Goal: Task Accomplishment & Management: Manage account settings

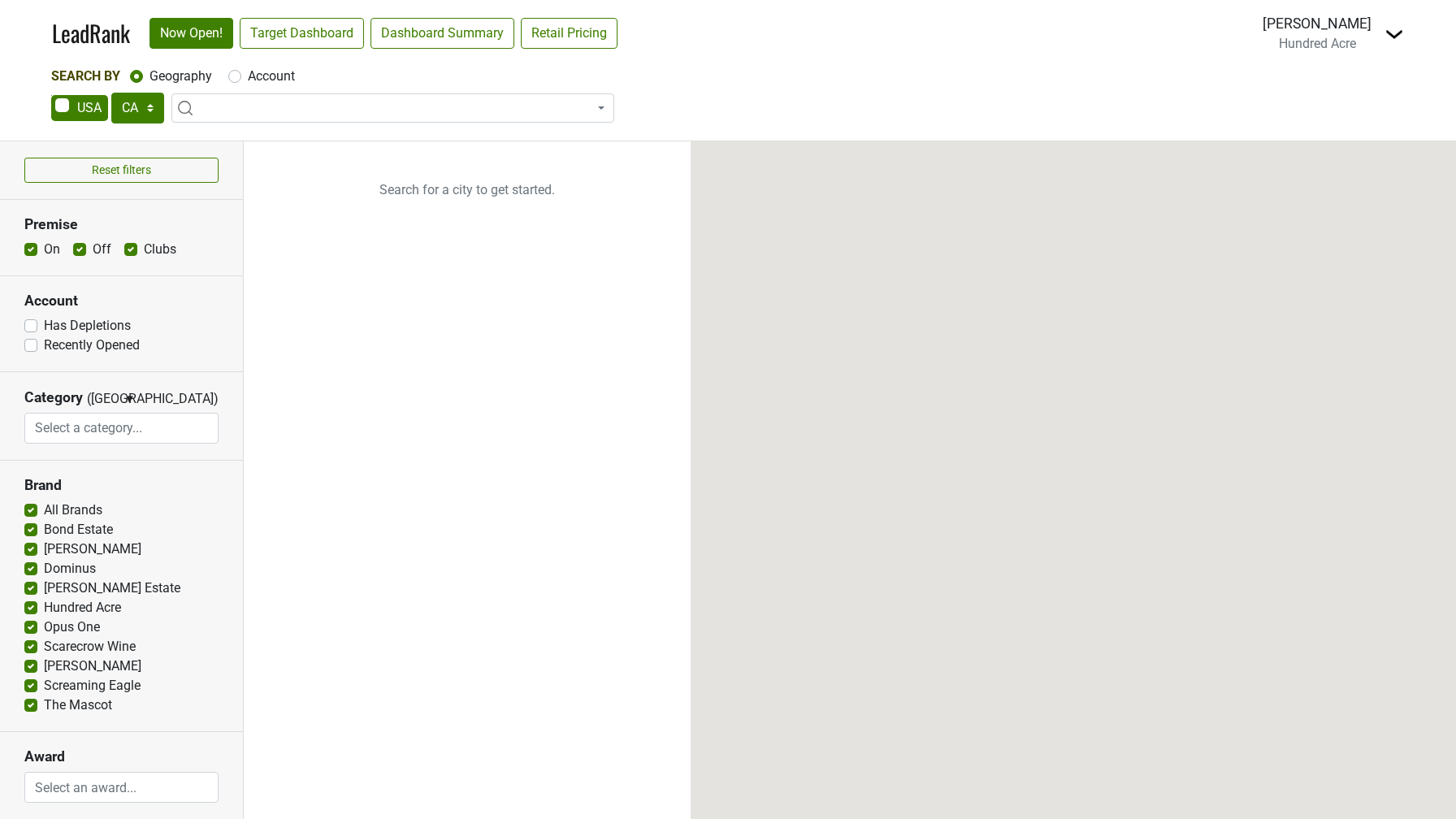
select select "CA"
select select
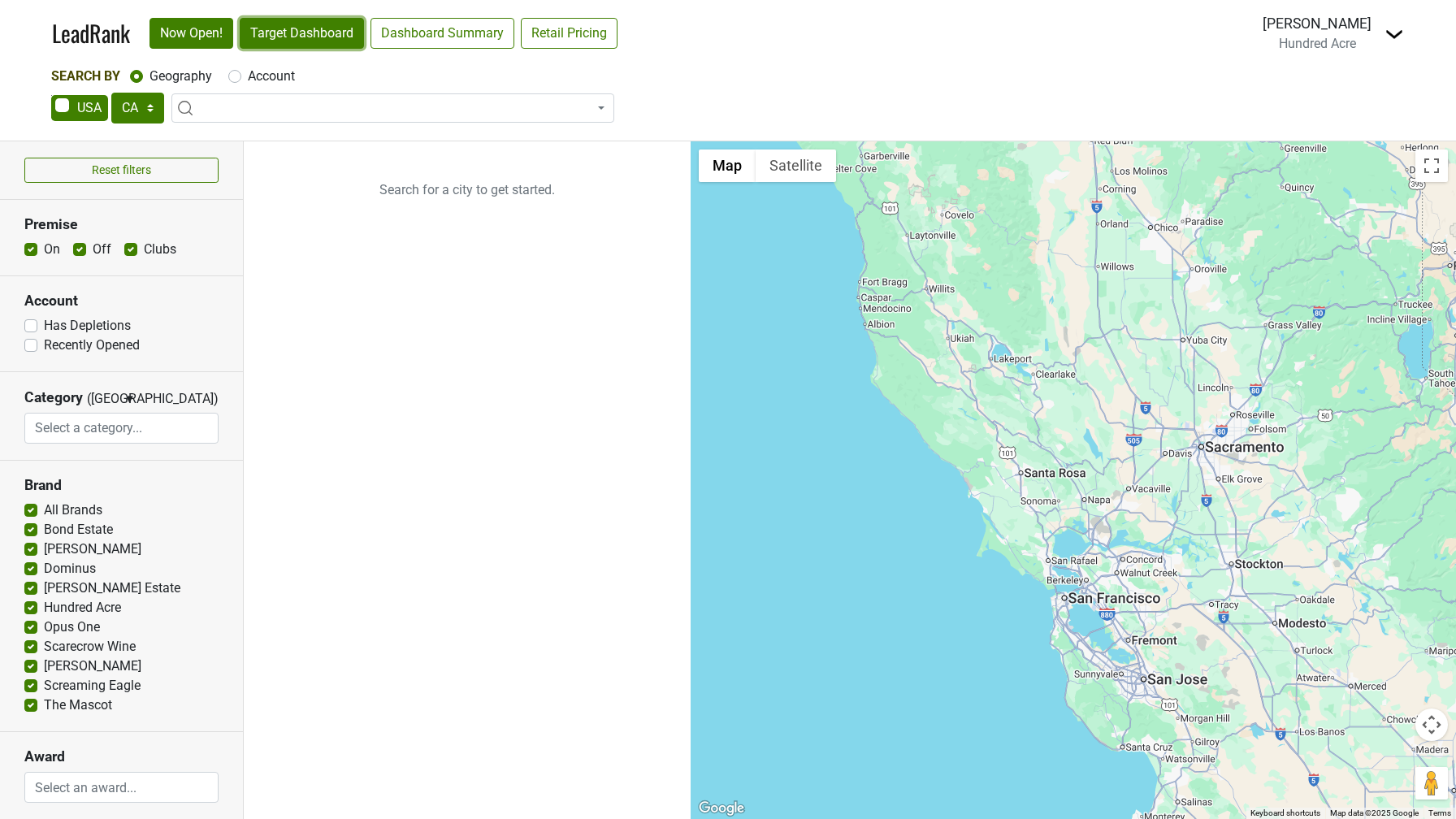
click at [306, 39] on link "Target Dashboard" at bounding box center [302, 33] width 125 height 31
click at [301, 37] on link "Target Dashboard" at bounding box center [302, 33] width 125 height 31
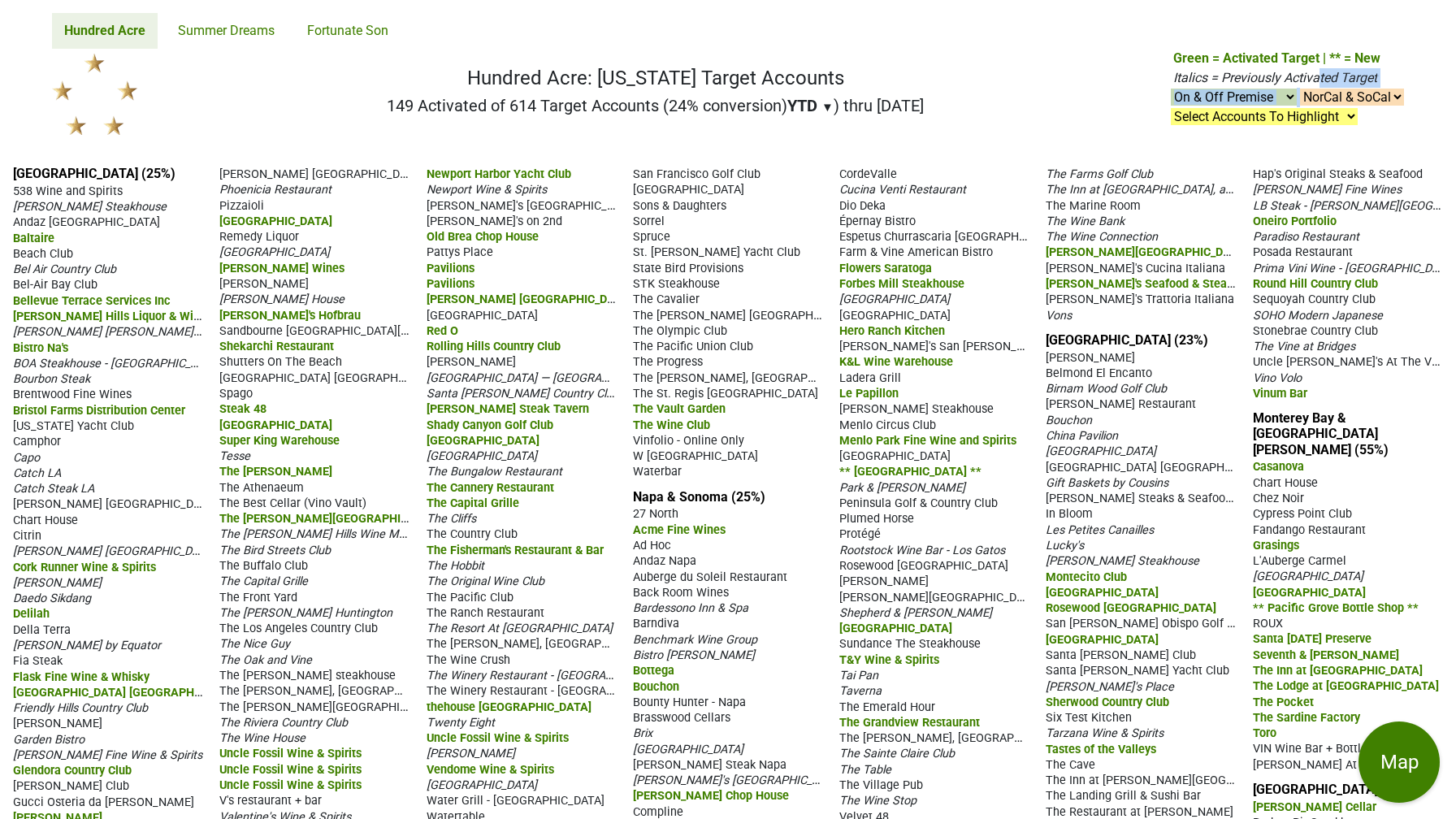
click at [1317, 88] on p "Green = Activated Target | ** = New Italics = Previously Activated Target On & …" at bounding box center [1288, 87] width 231 height 78
click at [1317, 98] on select "NorCal & SoCal NorCal Only SoCal Only" at bounding box center [1351, 96] width 104 height 17
select select "NorCal"
click at [1300, 88] on select "NorCal & SoCal NorCal Only SoCal Only" at bounding box center [1351, 96] width 104 height 17
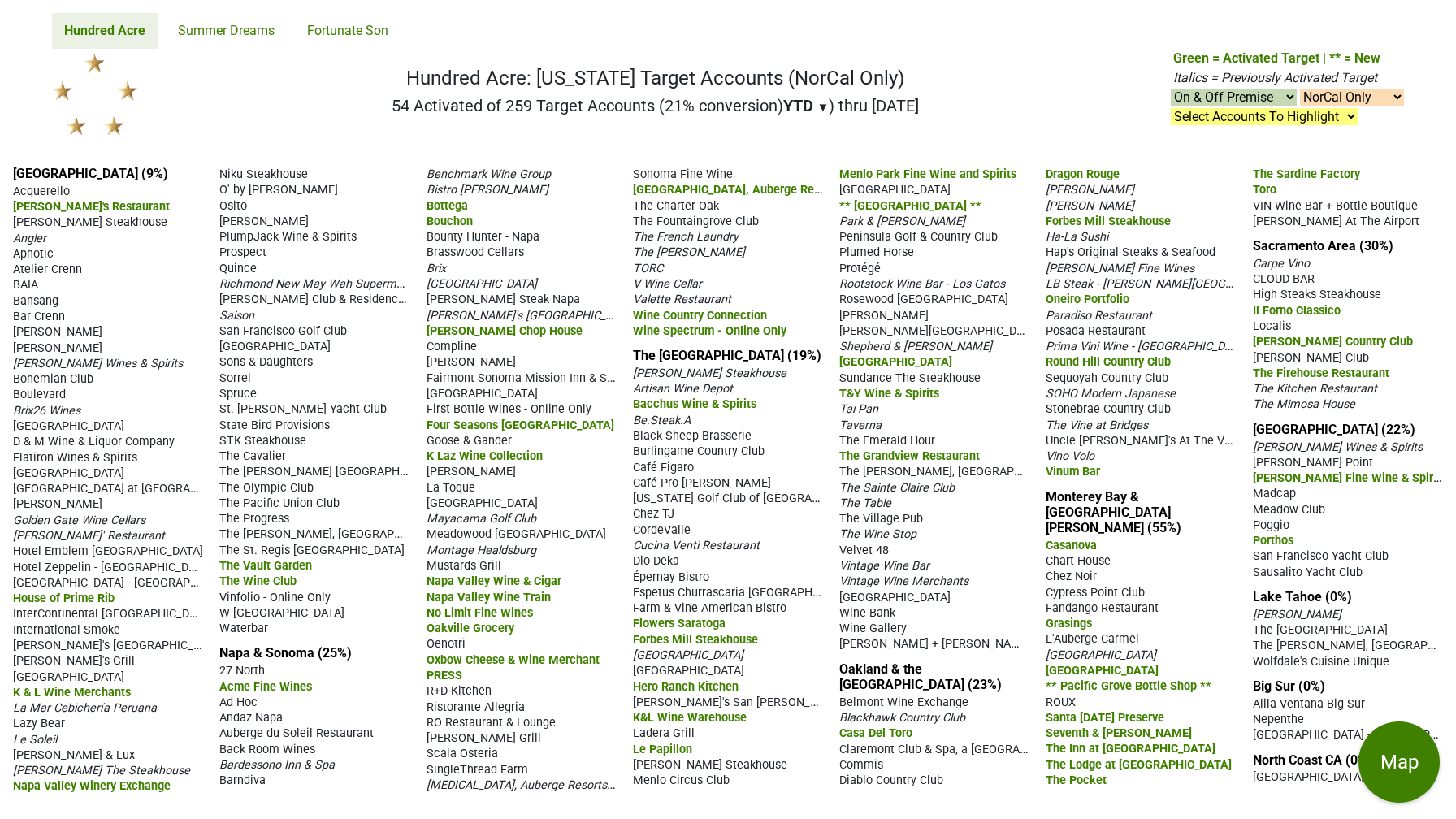
click at [1312, 95] on select "NorCal & SoCal NorCal Only SoCal Only" at bounding box center [1351, 96] width 104 height 17
select select "SoCal"
click at [1300, 88] on select "NorCal & SoCal NorCal Only SoCal Only" at bounding box center [1351, 96] width 104 height 17
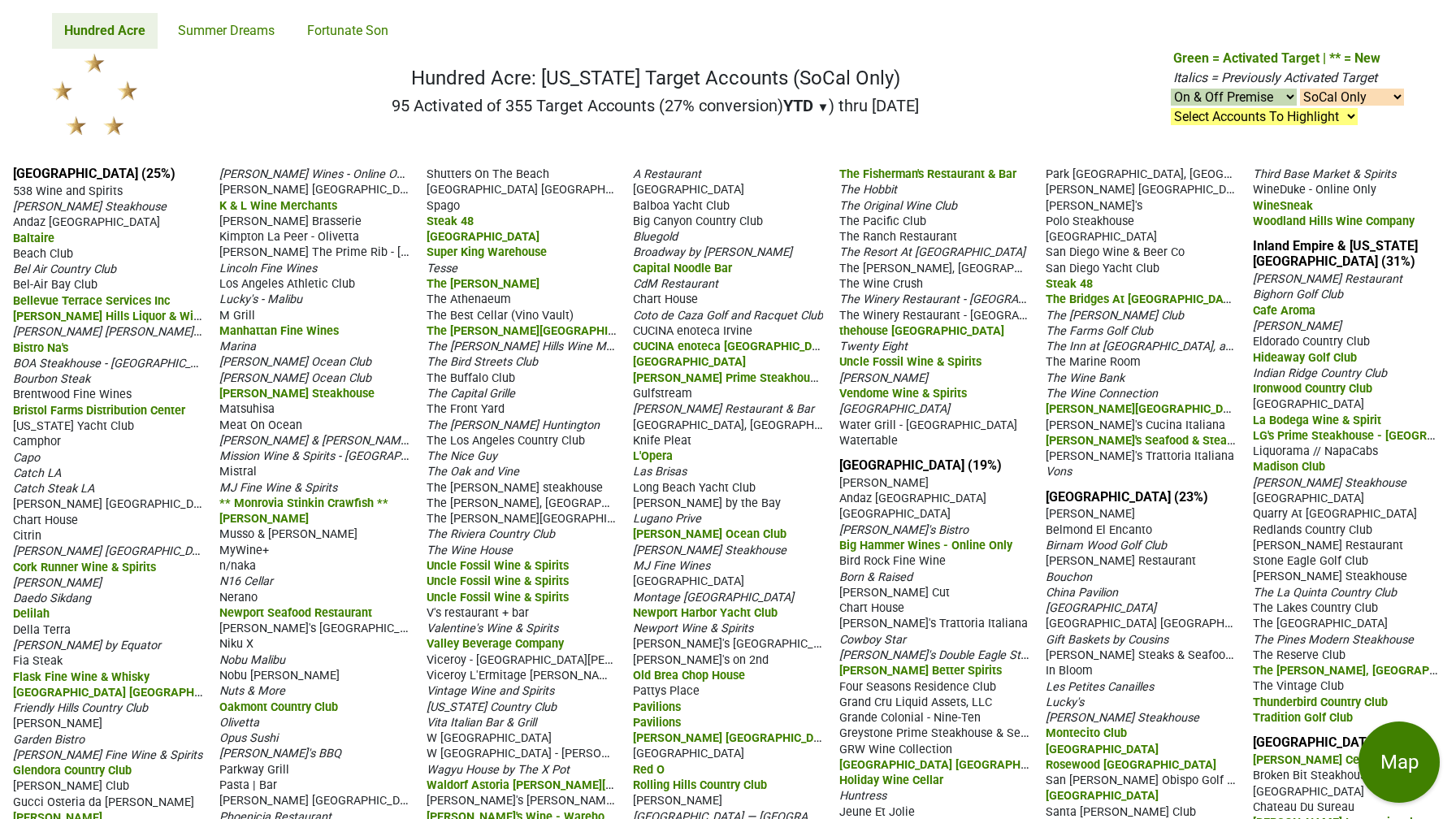
select select "SoCal"
click at [1409, 745] on button "Map" at bounding box center [1399, 763] width 81 height 81
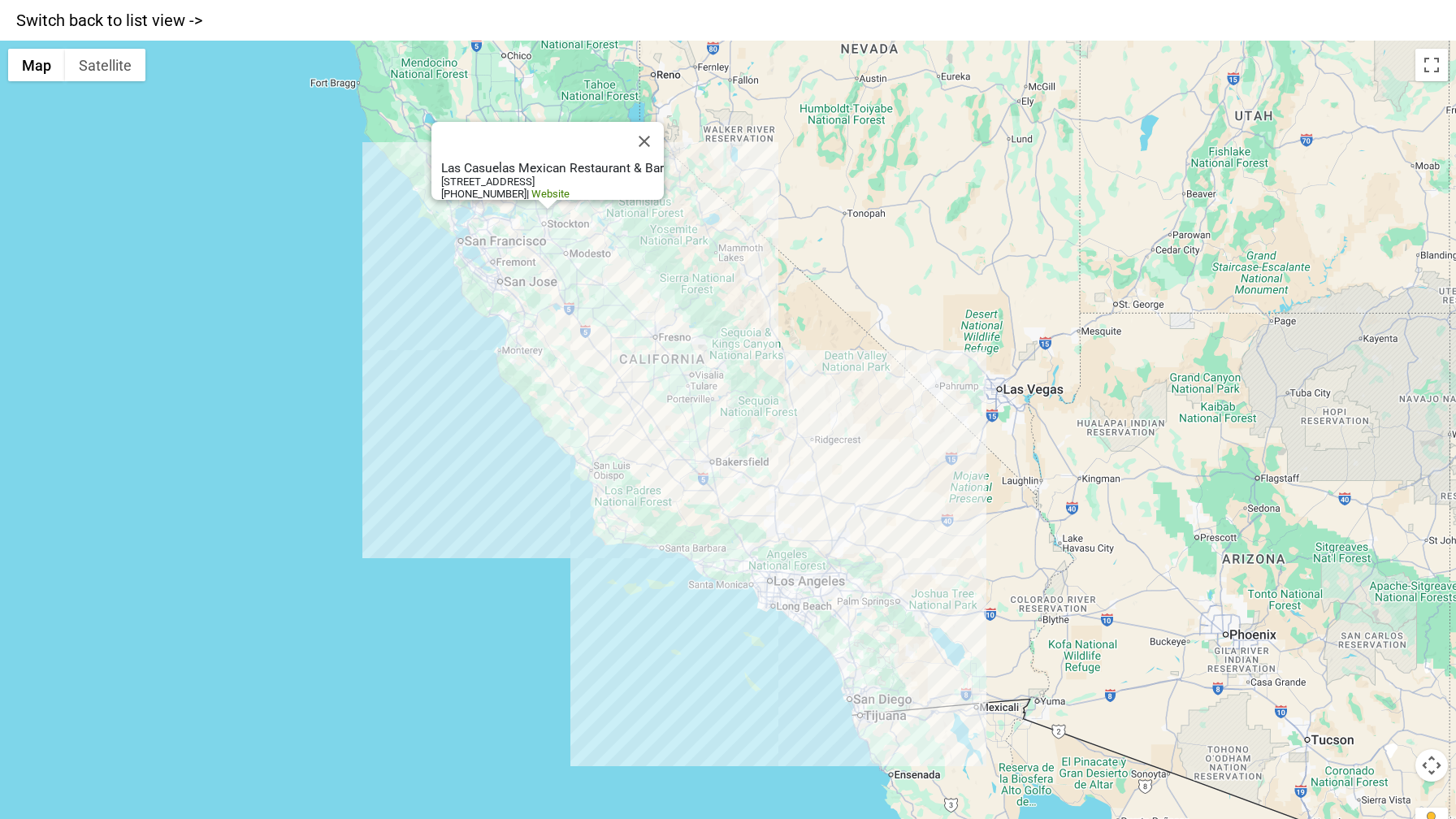
click at [543, 217] on div "Las Casuelas Mexican Restaurant & Bar [STREET_ADDRESS] 209-825-0434 | Website" at bounding box center [728, 450] width 1456 height 819
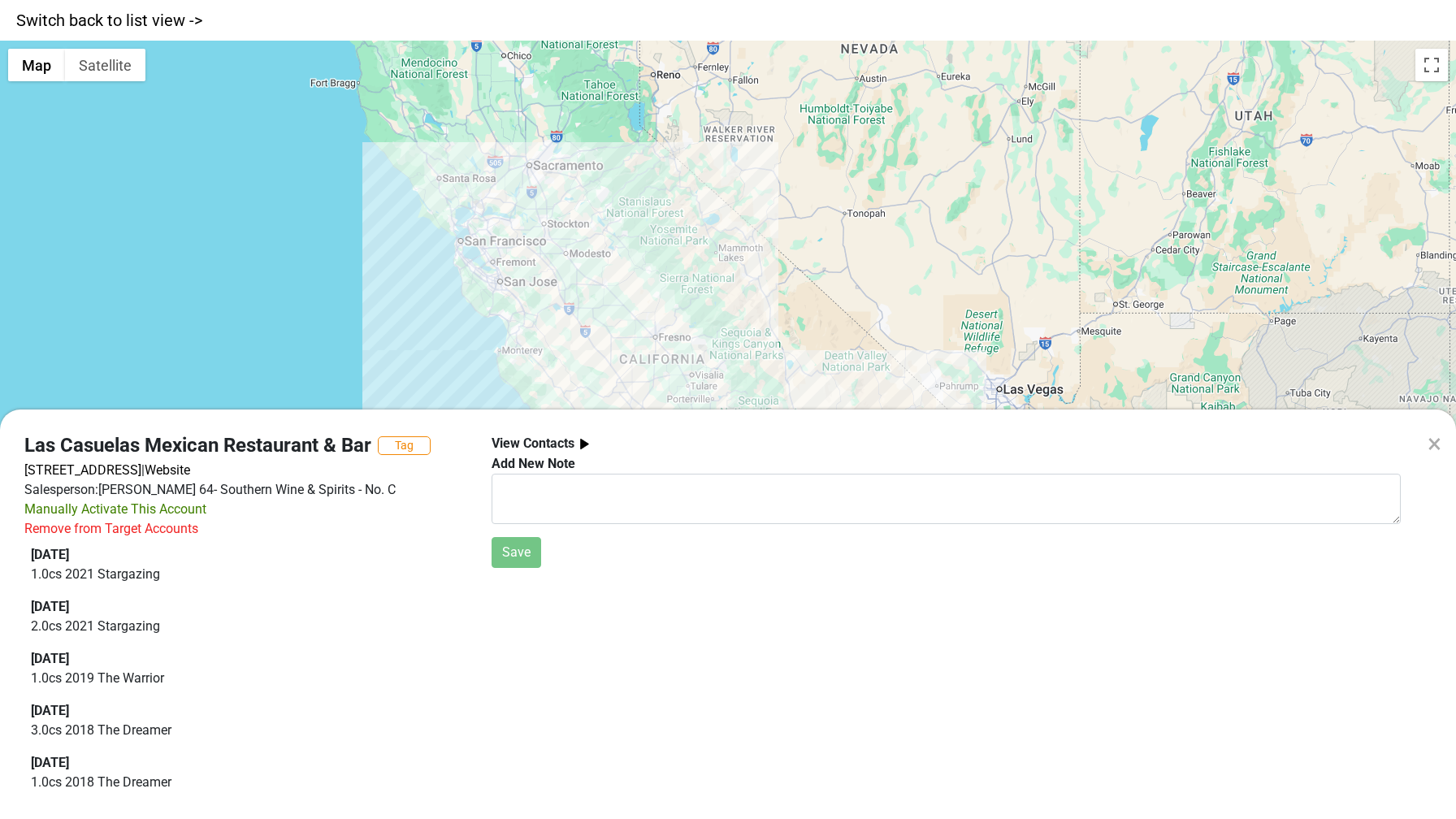
click at [536, 199] on div "× Las Casuelas Mexican Restaurant & Bar Tag [STREET_ADDRESS] | Website Salesper…" at bounding box center [728, 409] width 1456 height 819
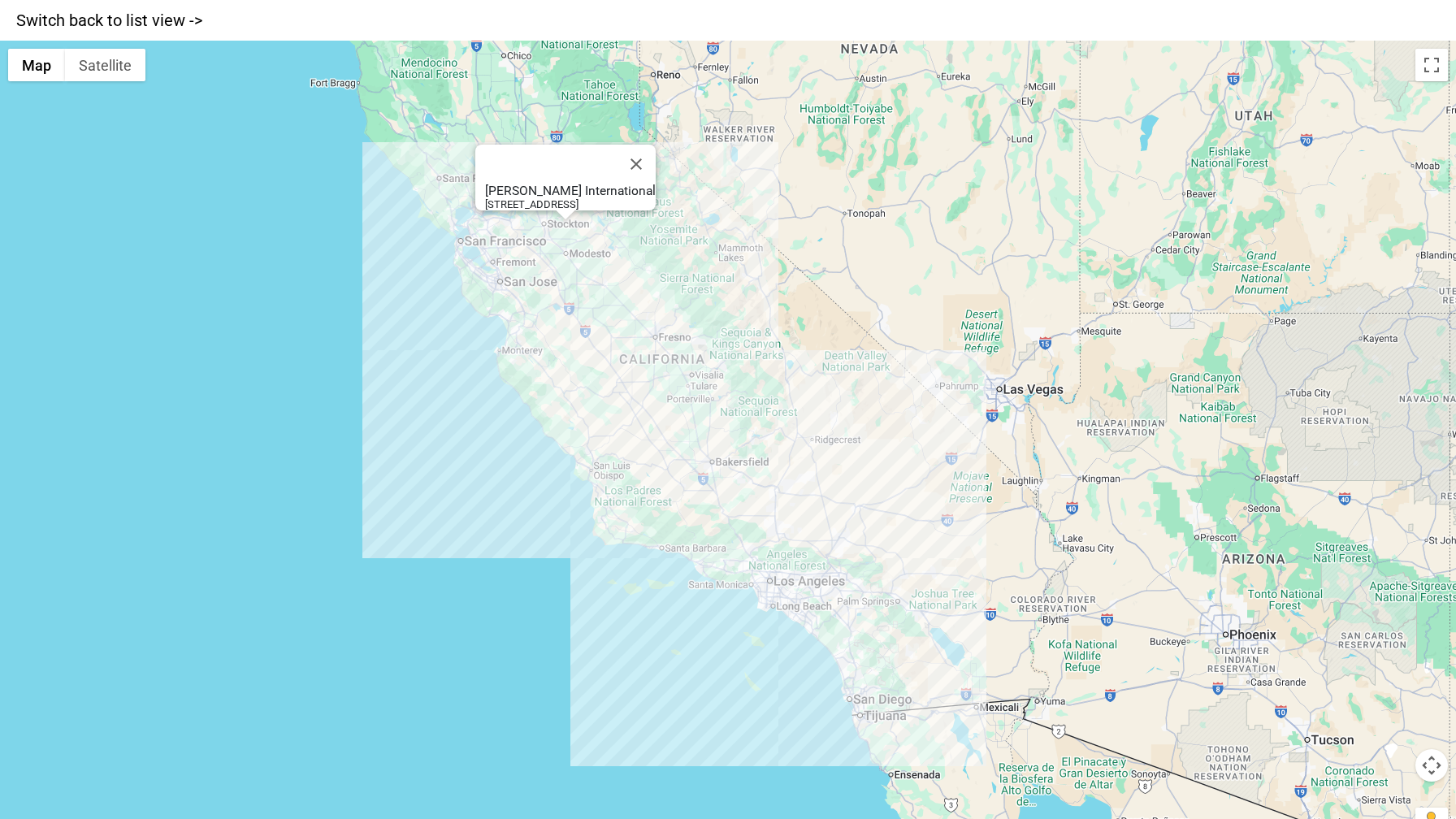
click at [565, 231] on div "Chinn's International 1205 J St, Modesto, CA 95354" at bounding box center [728, 450] width 1456 height 819
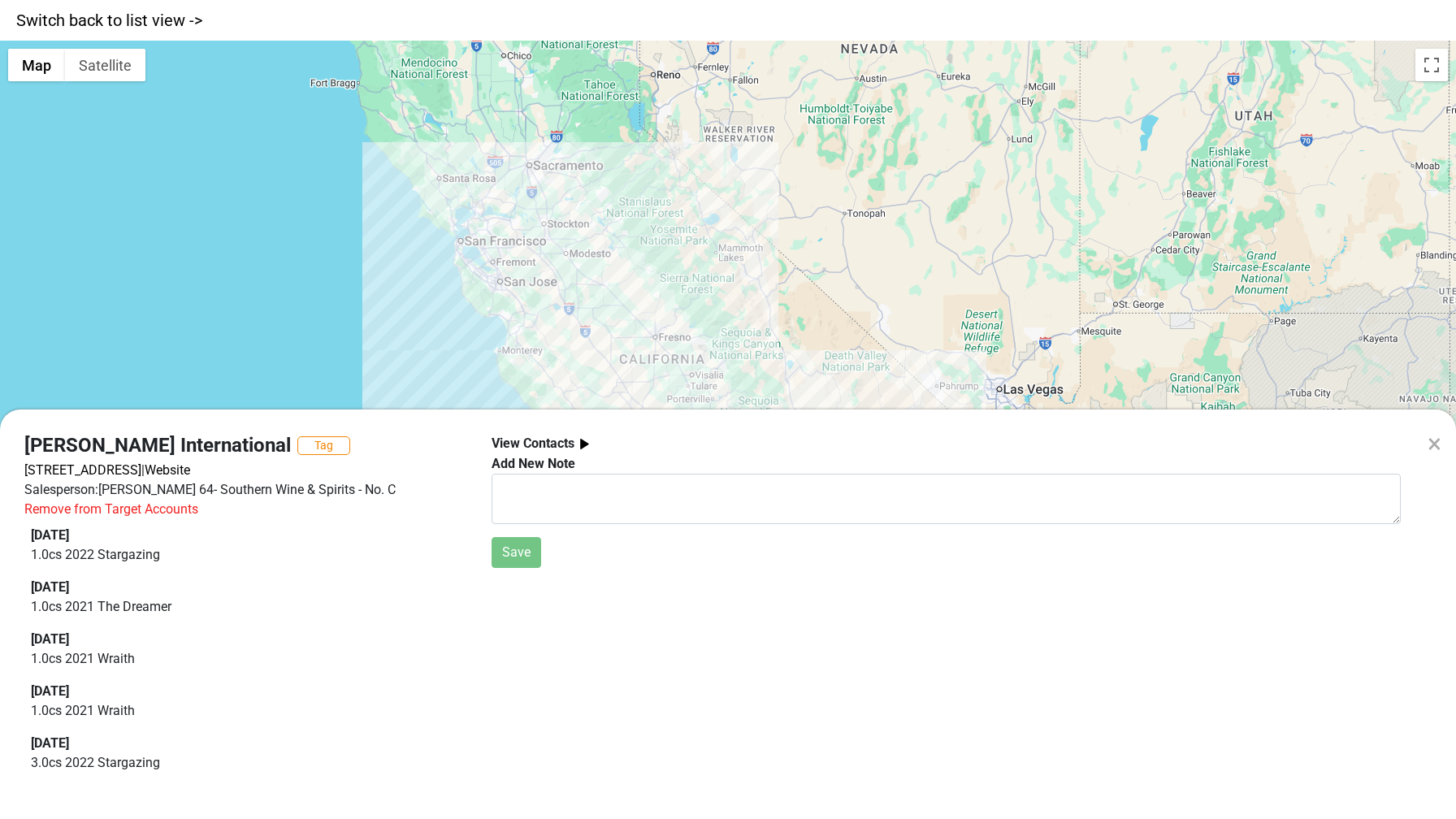
click at [1375, 371] on div "× Chinn's International Tag 1205 J St, Modesto, CA 95354 | Website Salesperson:…" at bounding box center [728, 409] width 1456 height 819
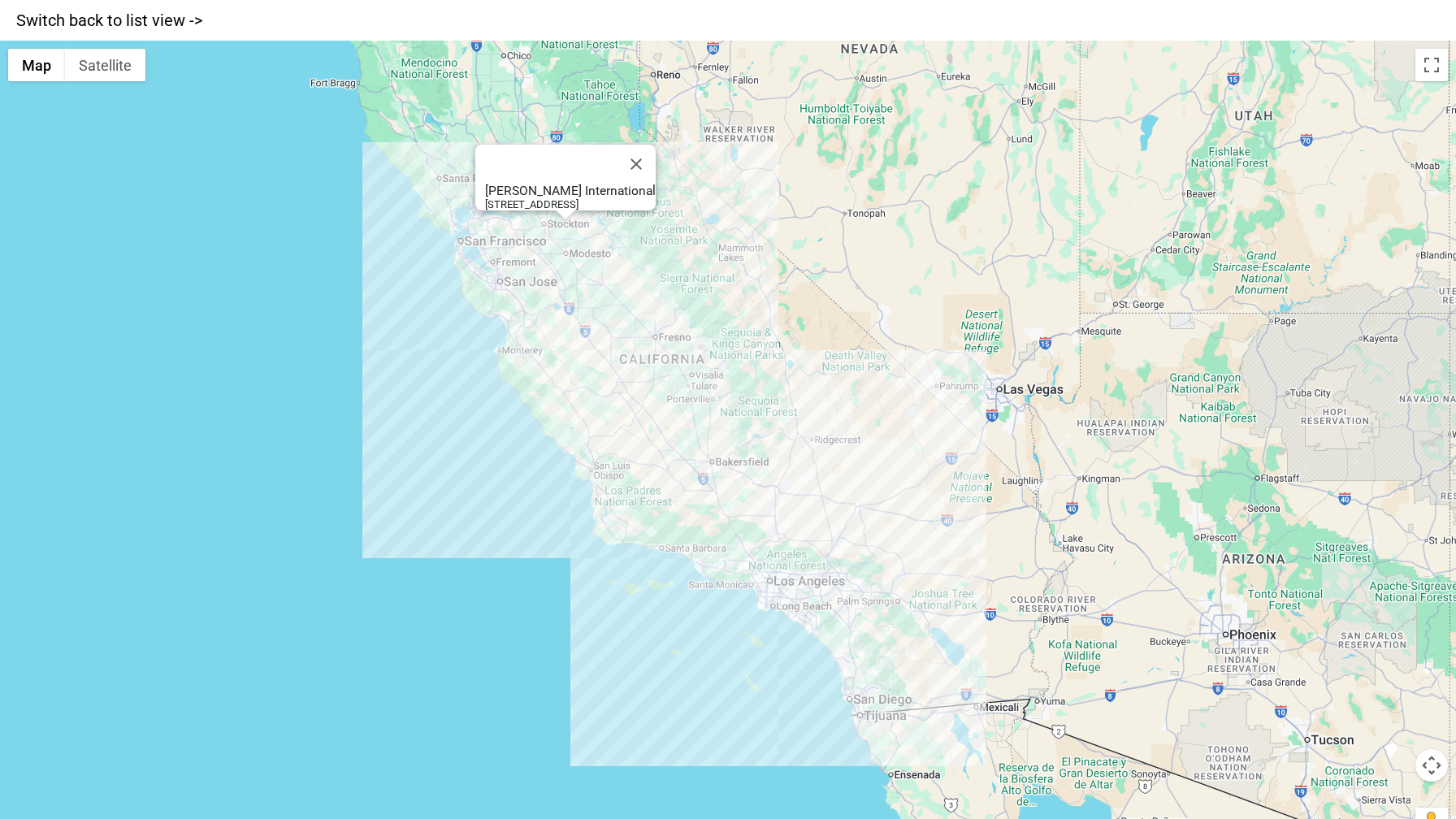
click at [566, 237] on div "Chinn's International 1205 J St, Modesto, CA 95354" at bounding box center [728, 450] width 1456 height 819
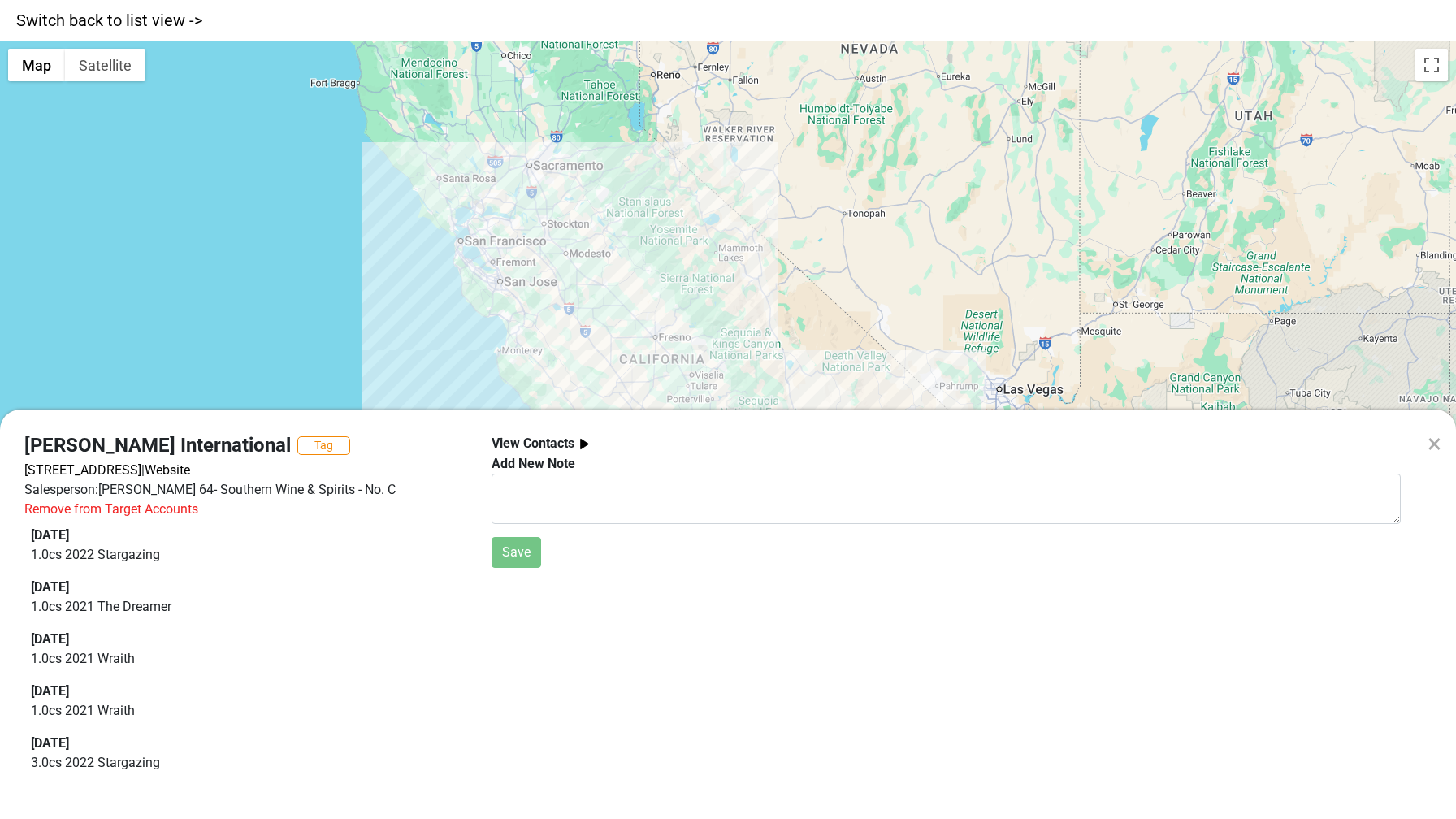
click at [547, 236] on div "× Chinn's International Tag 1205 J St, Modesto, CA 95354 | Website Salesperson:…" at bounding box center [728, 409] width 1456 height 819
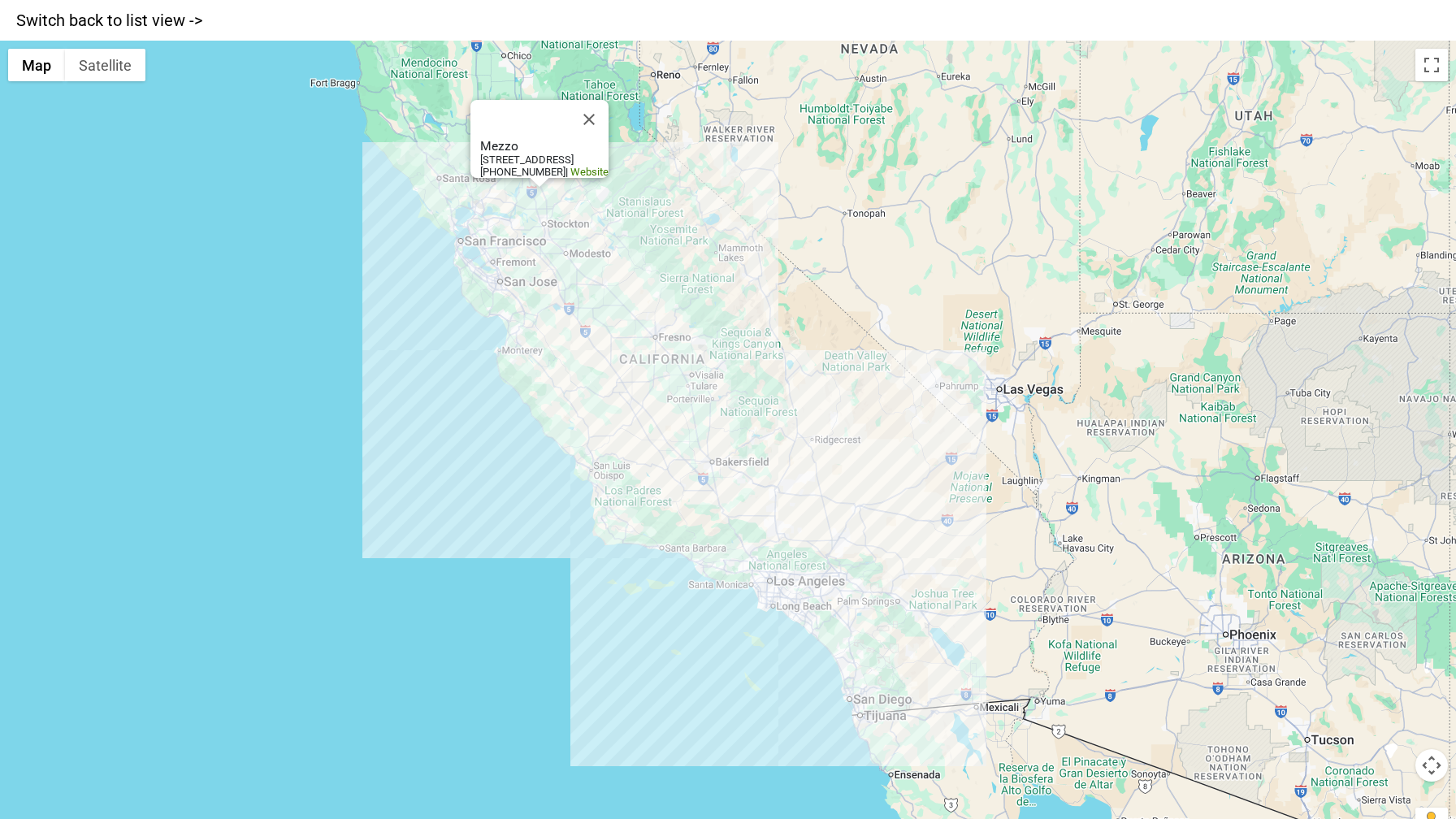
click at [534, 210] on div "Mezzo 3499 Brookside Rd, Ste A, Stockton, CA 95219 209-473-7300 | Website" at bounding box center [728, 450] width 1456 height 819
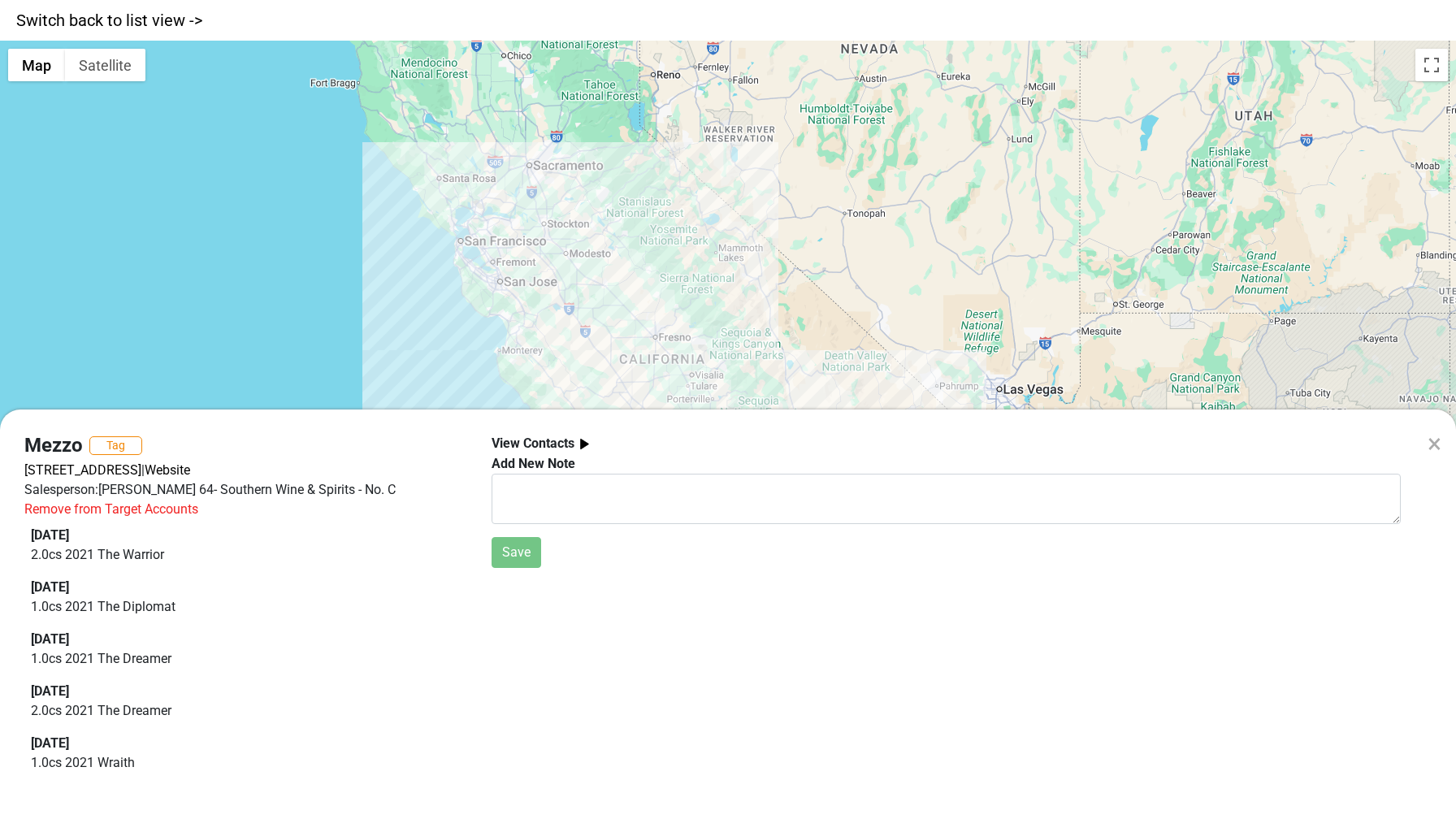
click at [536, 200] on div "× Mezzo Tag 3499 Brookside Rd, Ste A, Stockton, CA 95219 | Website Salesperson:…" at bounding box center [728, 409] width 1456 height 819
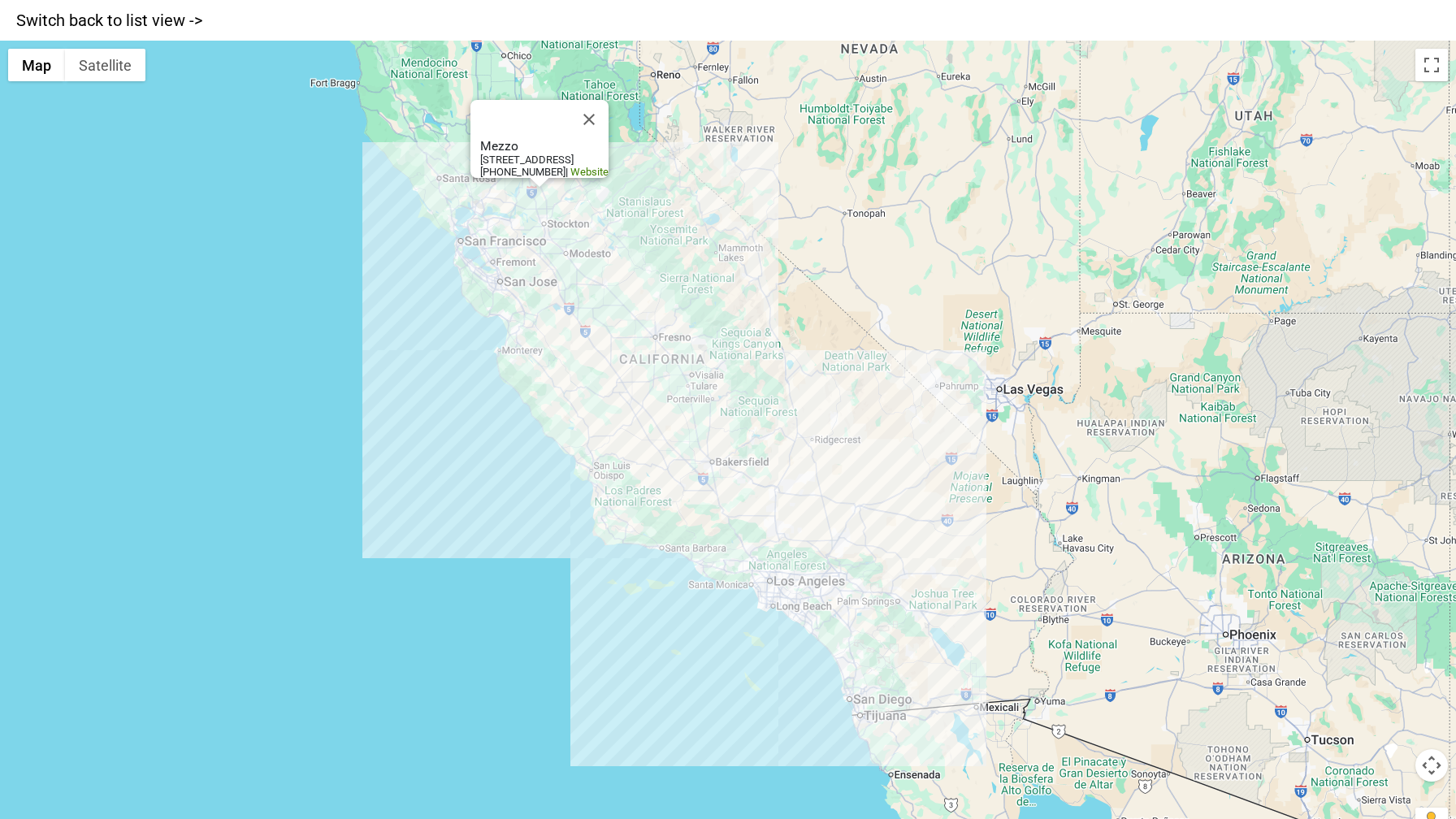
click at [536, 200] on div "Mezzo 3499 Brookside Rd, Ste A, Stockton, CA 95219 209-473-7300 | Website" at bounding box center [728, 450] width 1456 height 819
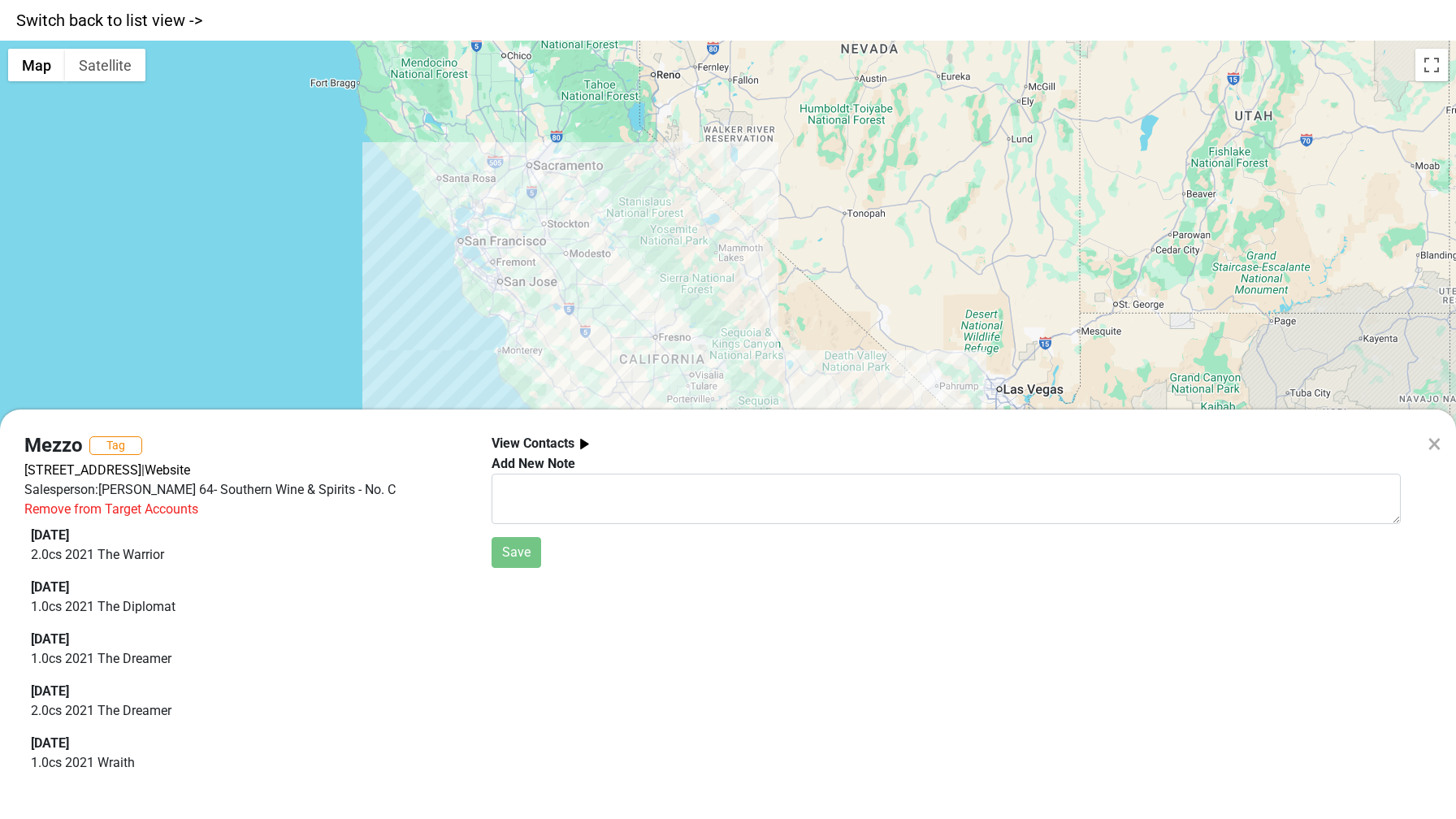
click at [342, 288] on div "× Mezzo Tag 3499 Brookside Rd, Ste A, Stockton, CA 95219 | Website Salesperson:…" at bounding box center [728, 409] width 1456 height 819
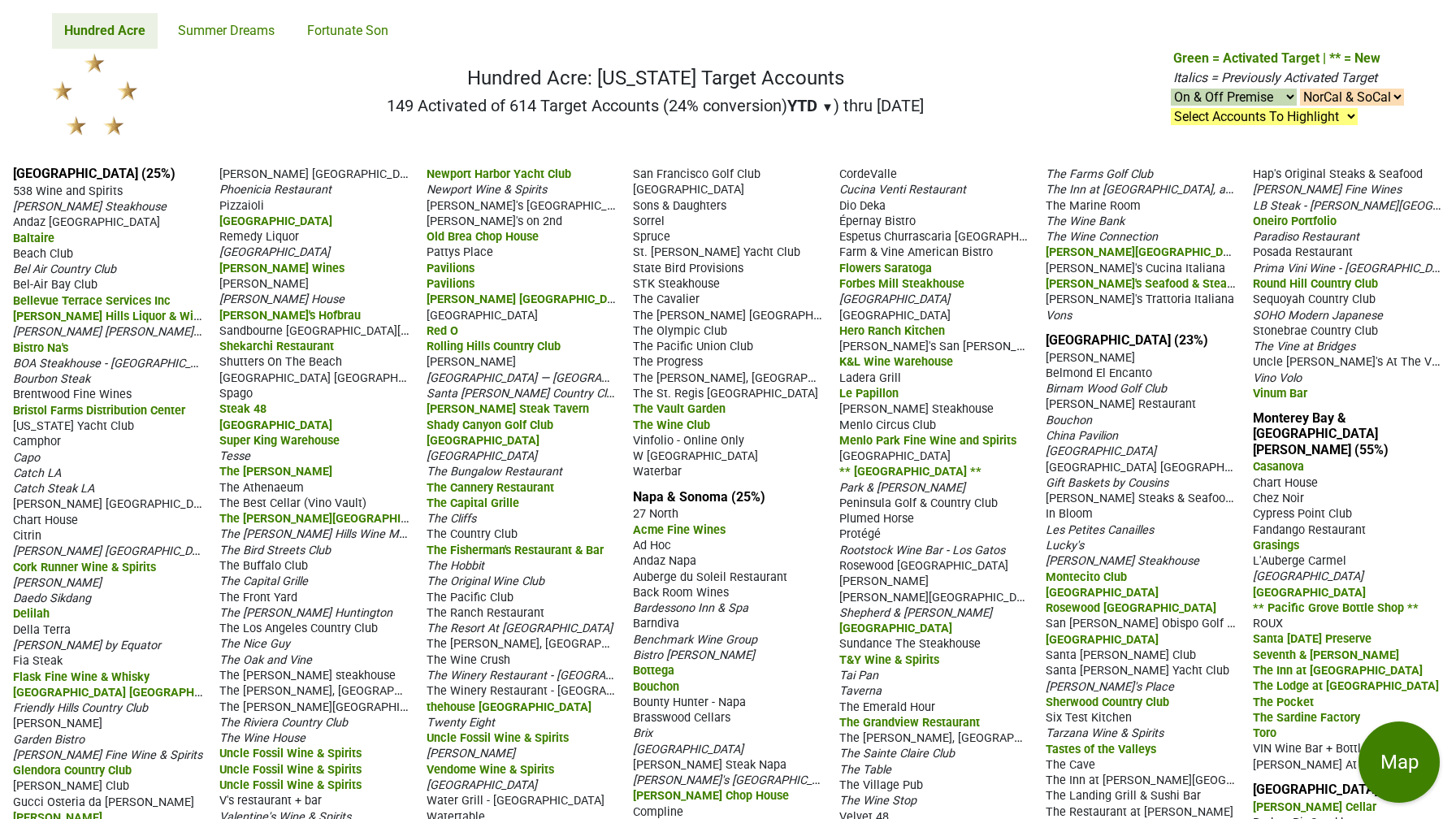
click at [1308, 89] on select "NorCal & SoCal NorCal Only SoCal Only" at bounding box center [1351, 96] width 104 height 17
select select "NorCal"
click at [1300, 88] on select "NorCal & SoCal NorCal Only SoCal Only" at bounding box center [1351, 96] width 104 height 17
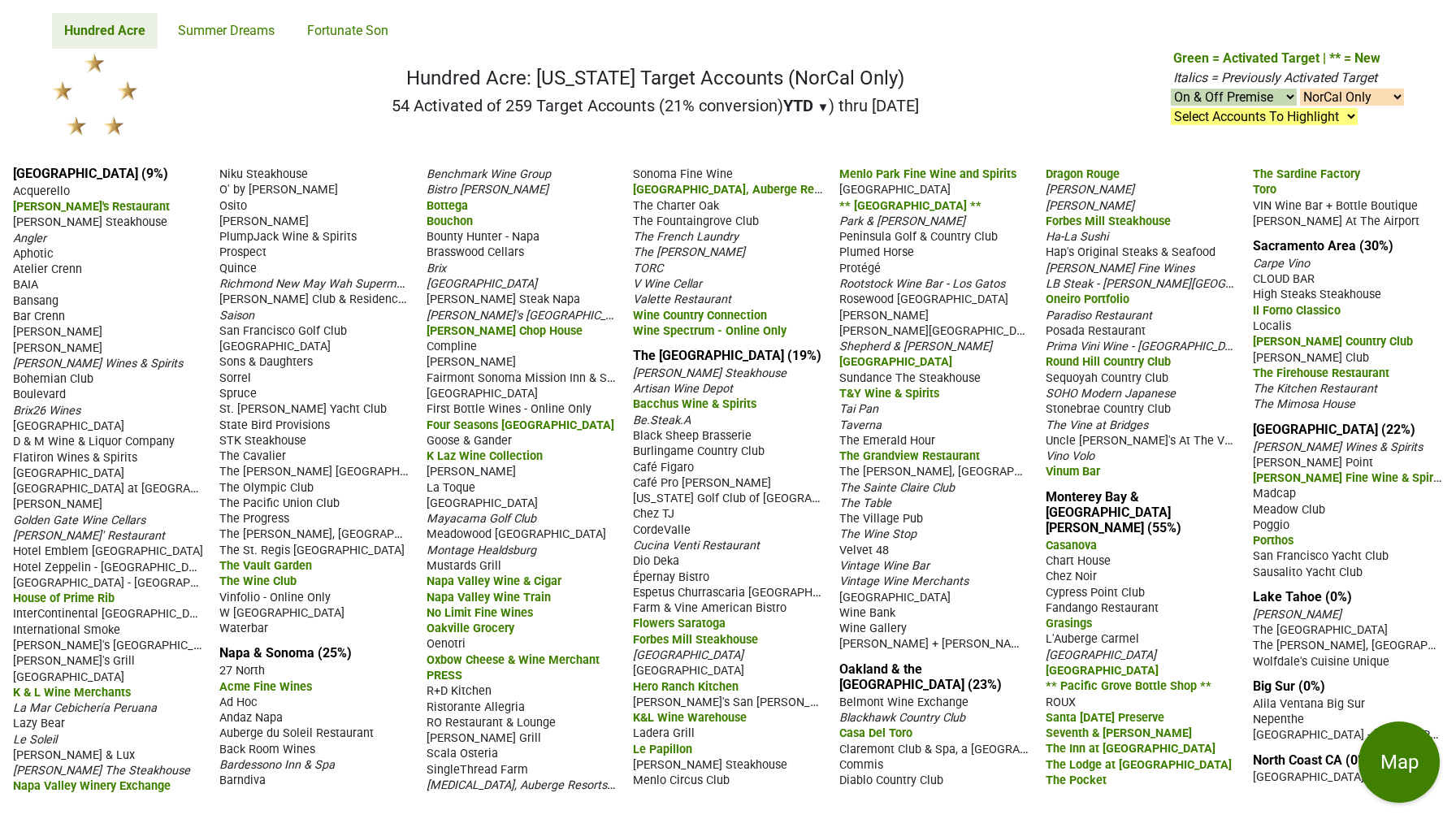
click at [1345, 97] on select "NorCal & SoCal NorCal Only SoCal Only" at bounding box center [1351, 96] width 104 height 17
select select "SoCal"
click at [1300, 88] on select "NorCal & SoCal NorCal Only SoCal Only" at bounding box center [1351, 96] width 104 height 17
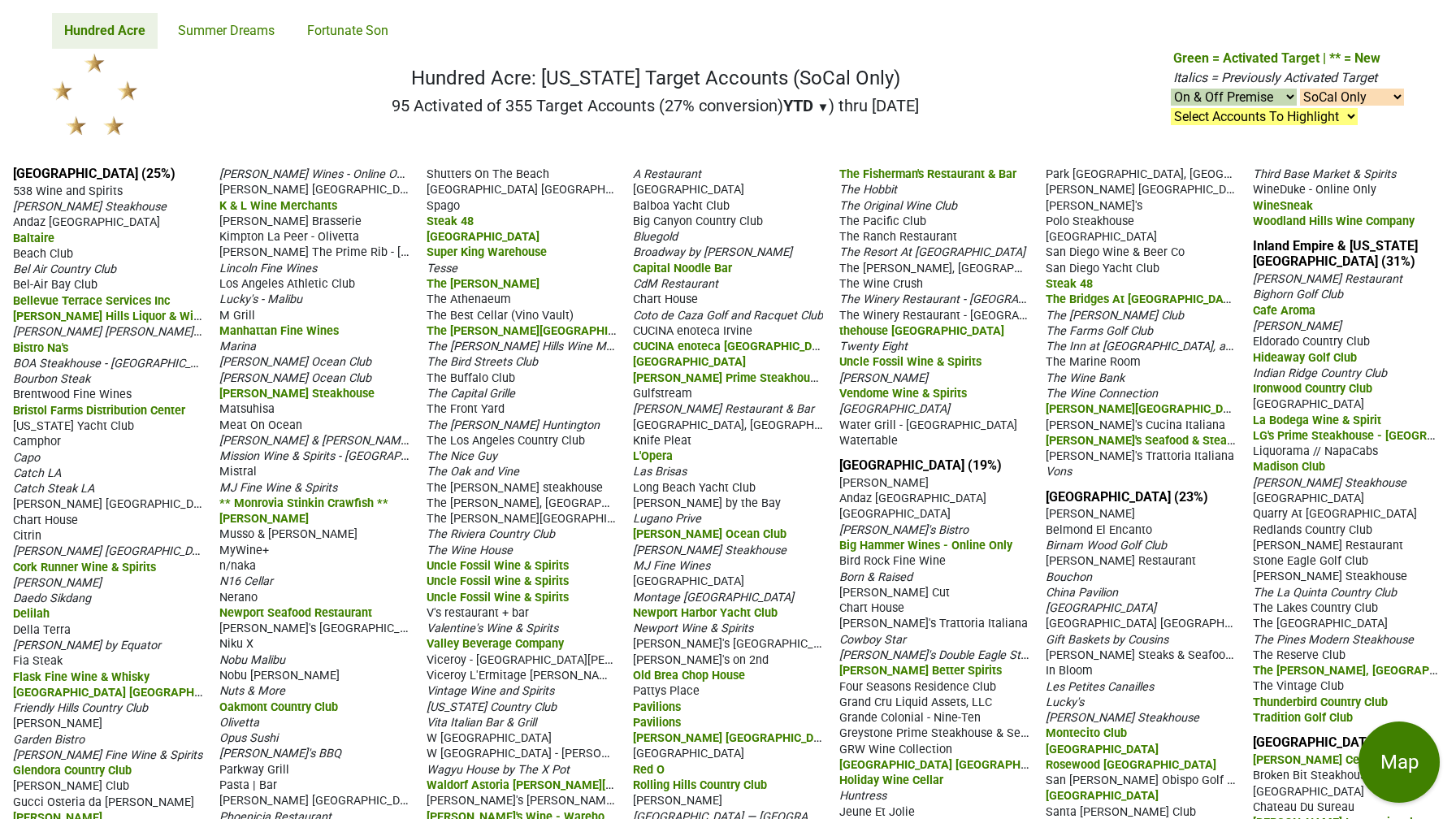
select select "SoCal"
click at [1375, 97] on select "NorCal & SoCal NorCal Only SoCal Only" at bounding box center [1351, 96] width 104 height 17
select select
click at [1300, 88] on select "NorCal & SoCal NorCal Only SoCal Only" at bounding box center [1351, 96] width 104 height 17
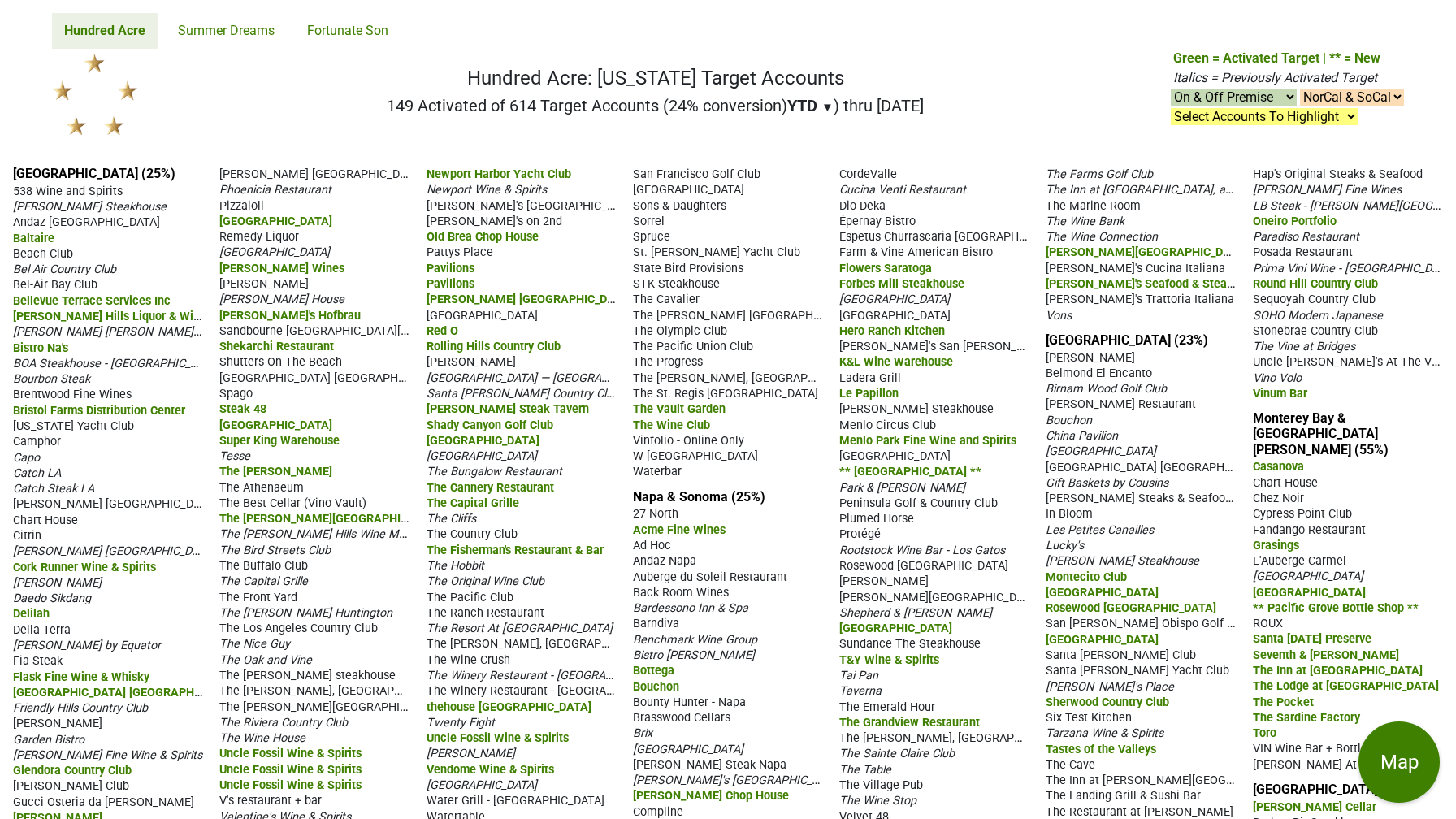
click at [1356, 103] on select "NorCal & SoCal NorCal Only SoCal Only" at bounding box center [1351, 96] width 104 height 17
select select "SoCal"
click at [1300, 88] on select "NorCal & SoCal NorCal Only SoCal Only" at bounding box center [1351, 96] width 104 height 17
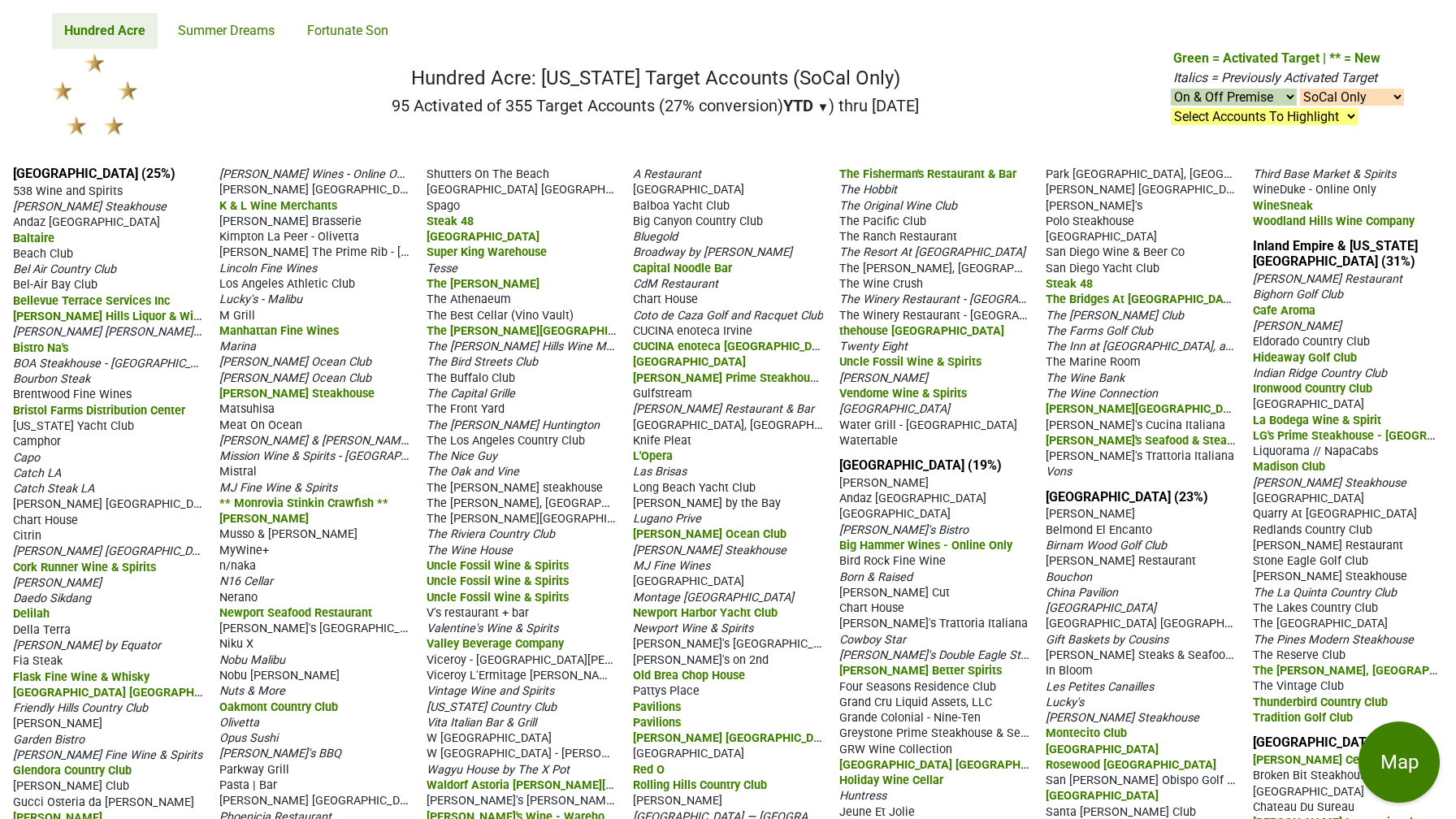
select select "SoCal"
click at [1077, 495] on link "[GEOGRAPHIC_DATA] (23%)" at bounding box center [1126, 497] width 162 height 16
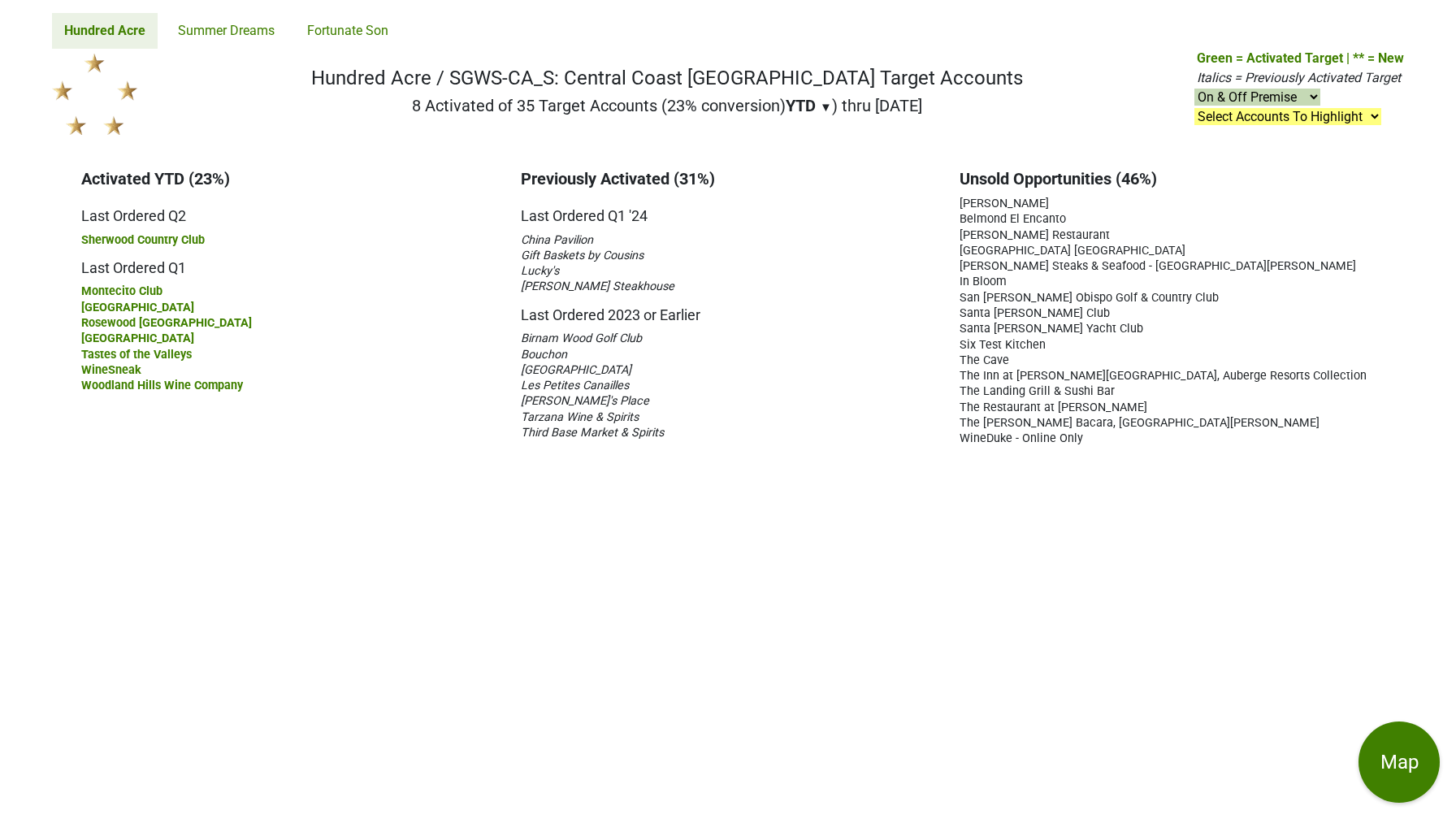
click at [1288, 118] on select "Select Accounts To Highlight **Activated After [DATE]** Prev. Active, YTD Non-B…" at bounding box center [1288, 116] width 187 height 17
click at [1195, 108] on select "Select Accounts To Highlight **Activated After 8/1/25** Prev. Active, YTD Non-B…" at bounding box center [1288, 116] width 187 height 17
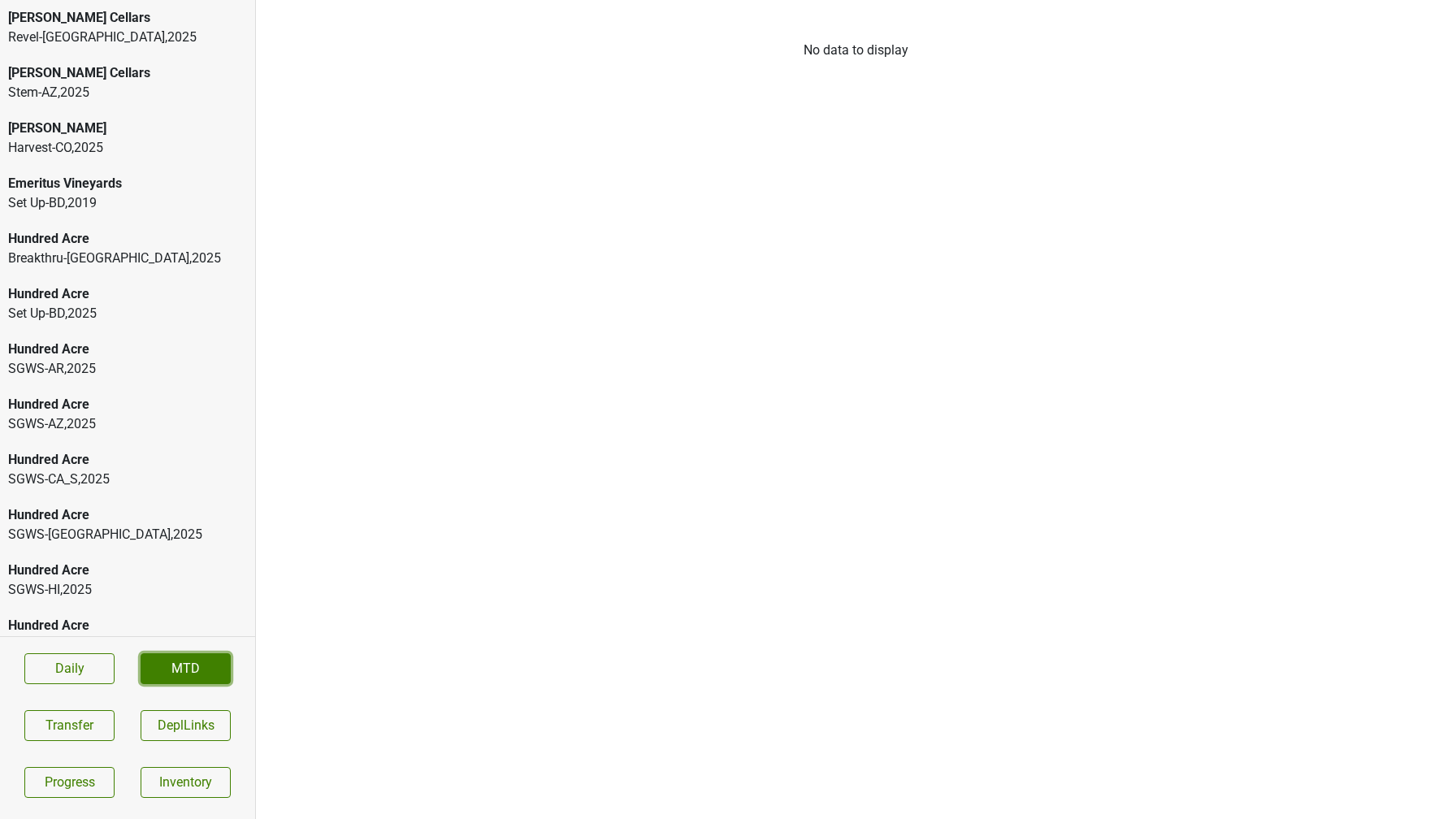
click at [197, 671] on link "MTD" at bounding box center [185, 668] width 90 height 31
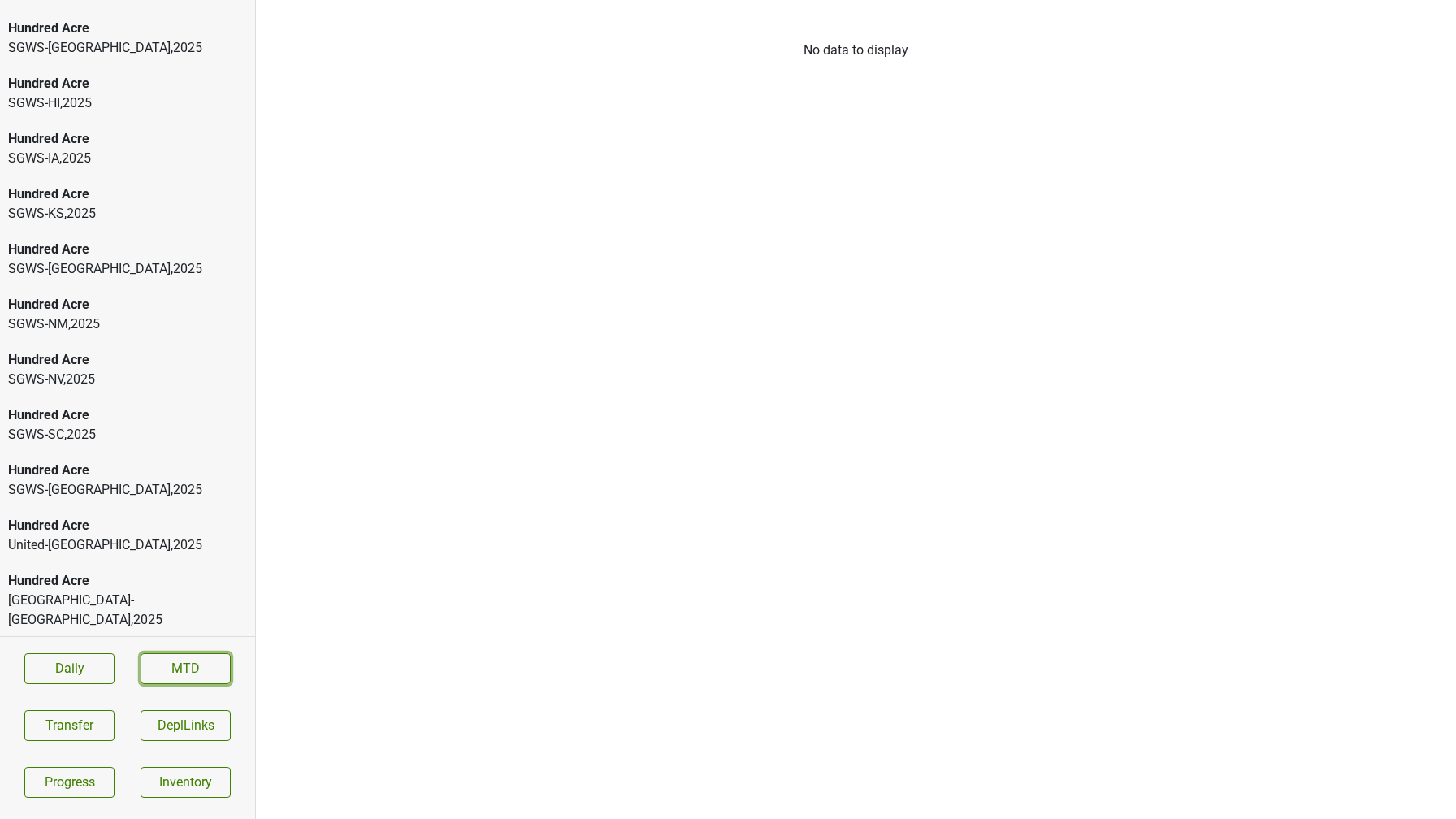
scroll to position [524, 0]
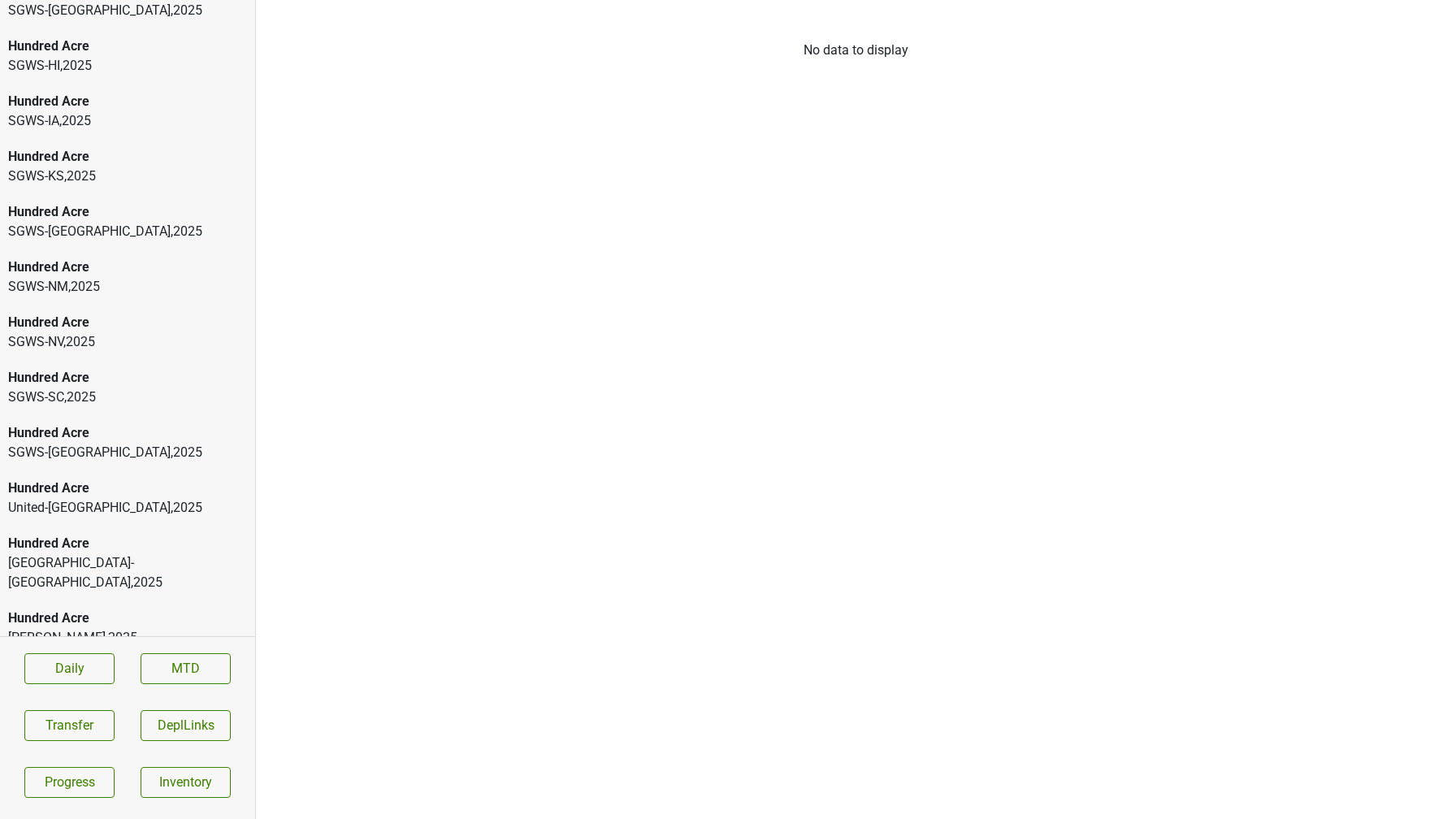
click at [91, 628] on div "Wilson Daniels , 2025" at bounding box center [127, 638] width 239 height 20
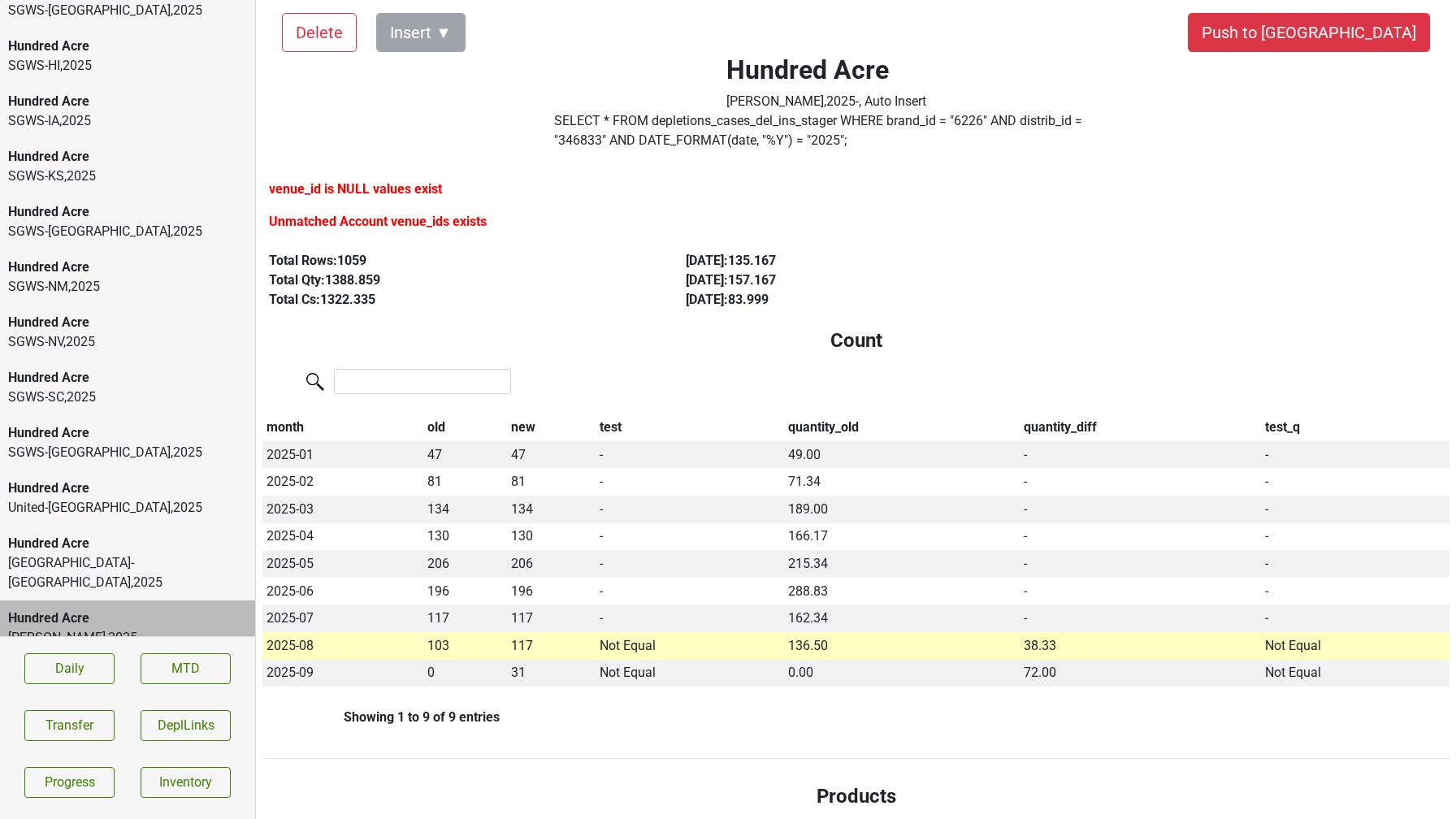
scroll to position [0, 0]
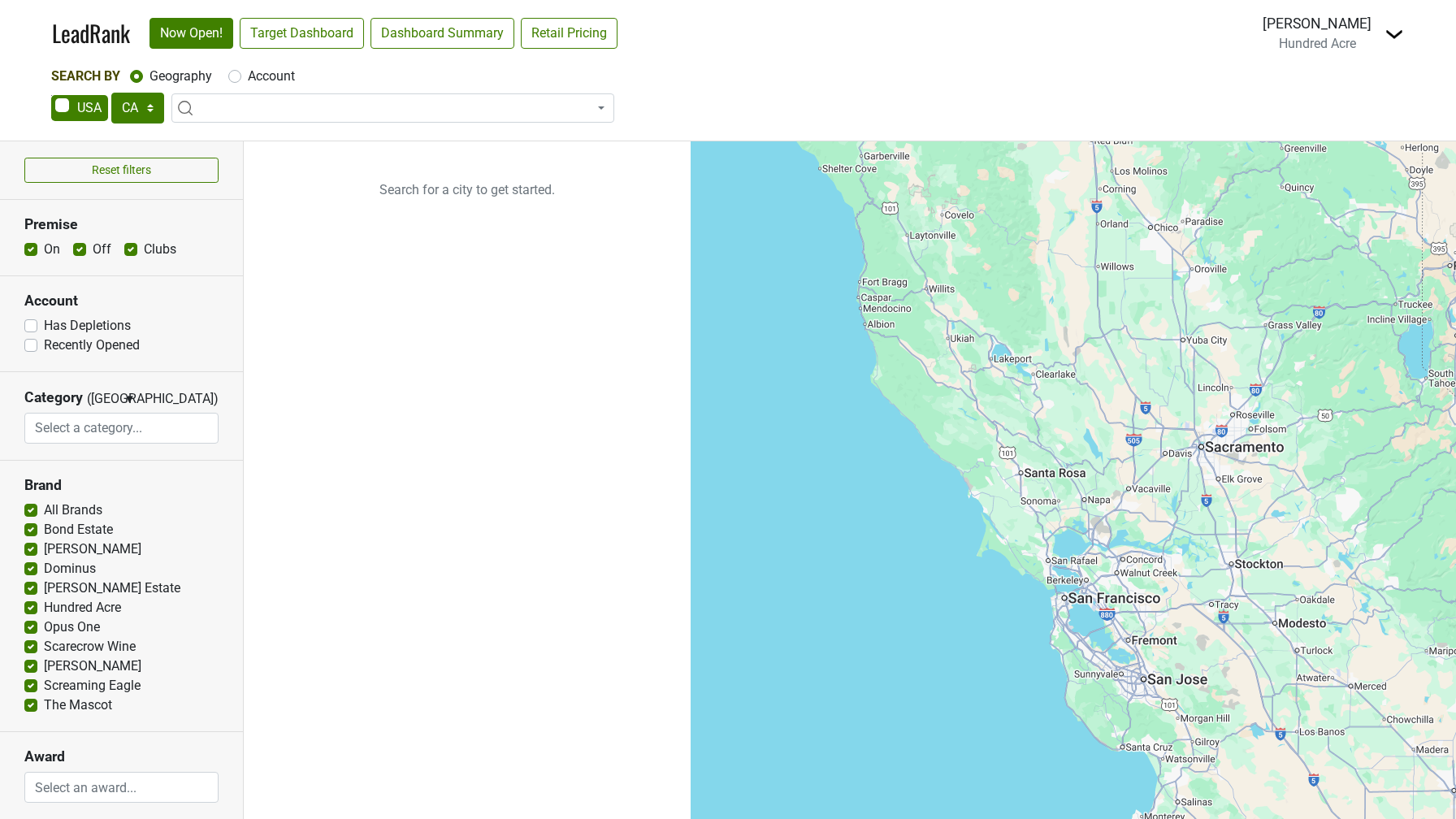
select select "CA"
select select
click at [1390, 38] on img at bounding box center [1395, 35] width 20 height 20
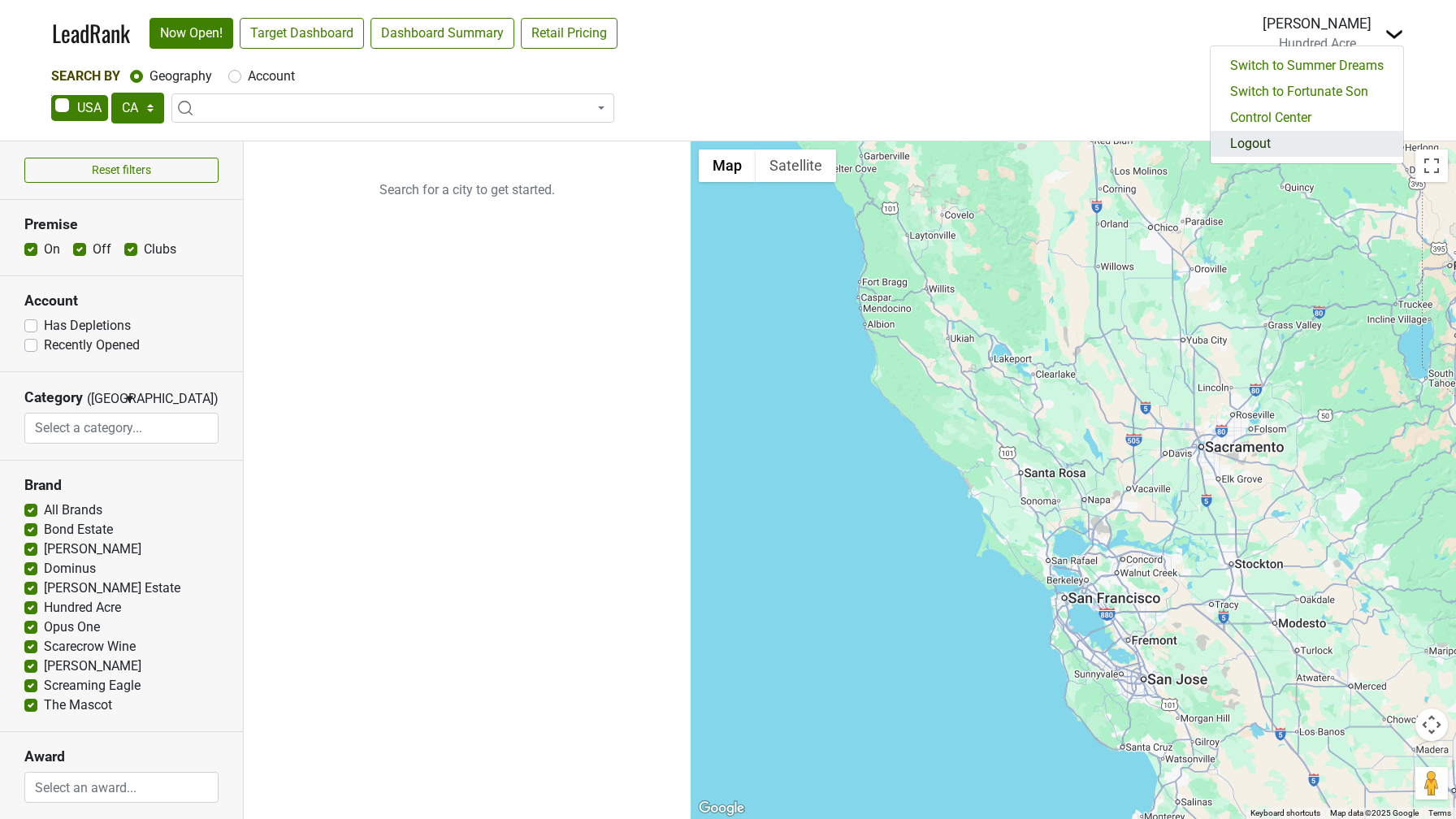
click at [1344, 145] on link "Logout" at bounding box center [1307, 144] width 193 height 26
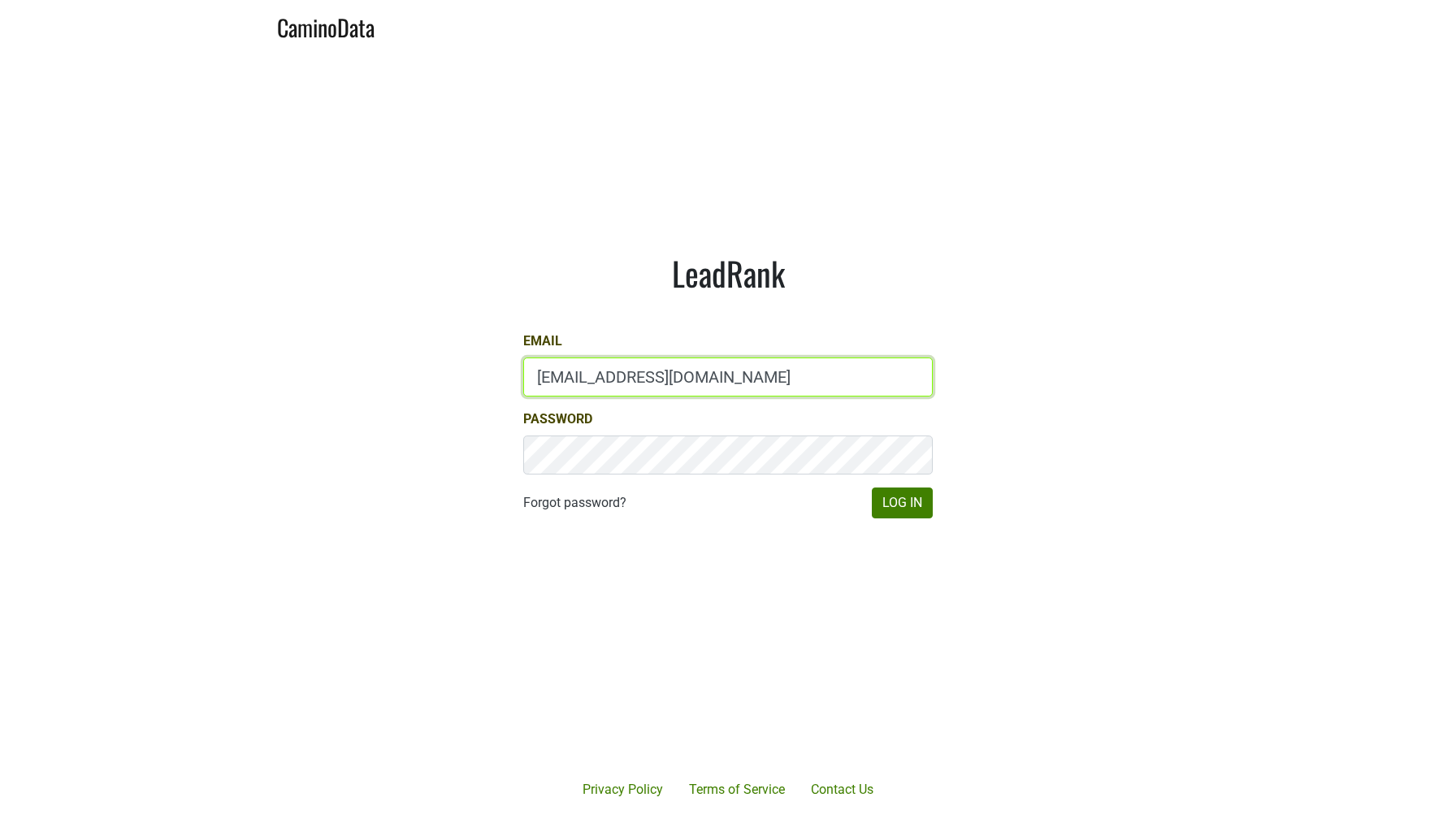
click at [552, 376] on input "[EMAIL_ADDRESS][DOMAIN_NAME]" at bounding box center [728, 376] width 410 height 39
click at [552, 376] on input "lgreen@hundredacre.com" at bounding box center [728, 376] width 410 height 39
click at [555, 376] on input "lgreen@hundredacre.com" at bounding box center [728, 376] width 410 height 39
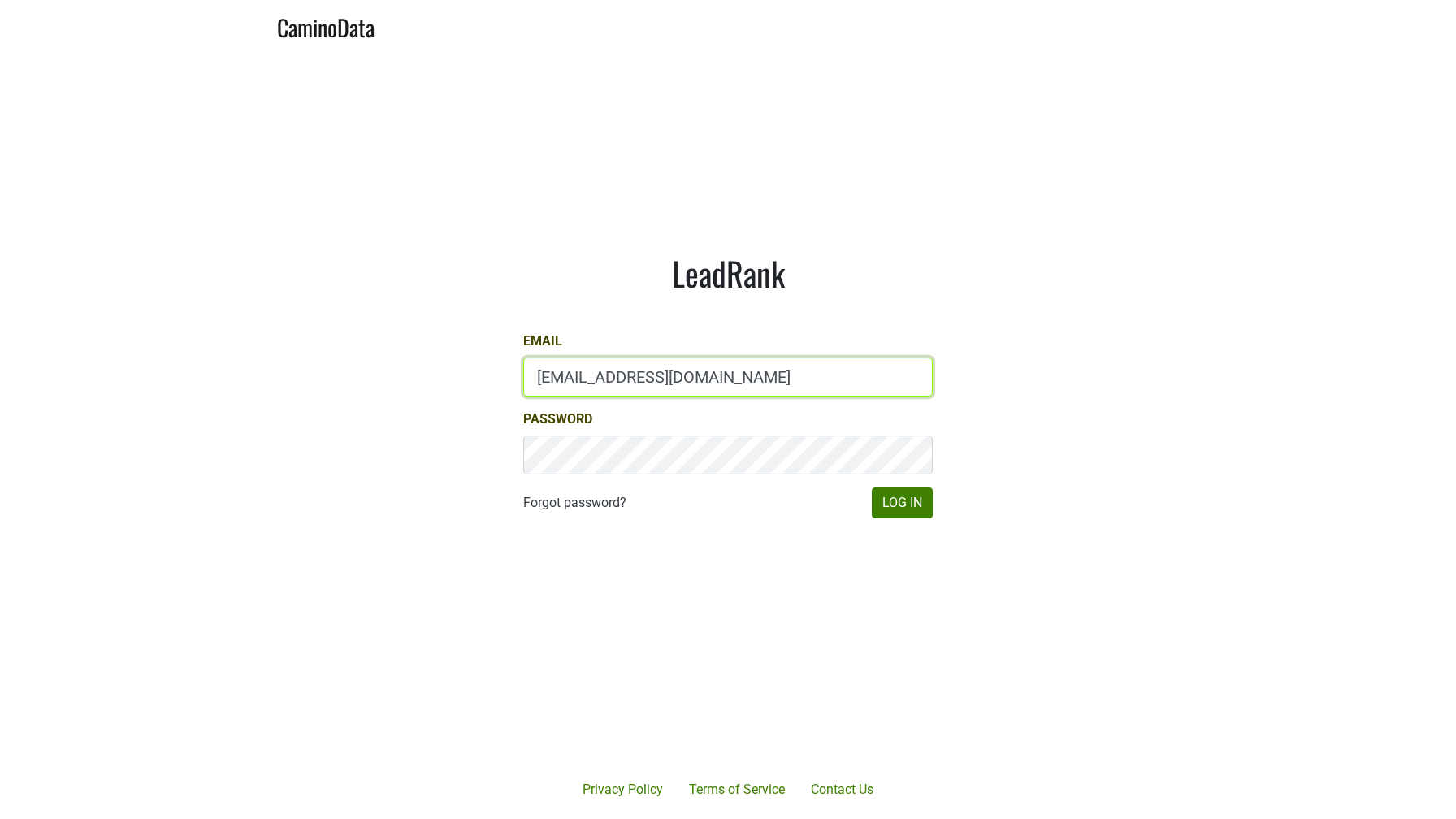
type input "jdouches@hundredacre.com"
click at [872, 487] on button "Log In" at bounding box center [903, 502] width 61 height 31
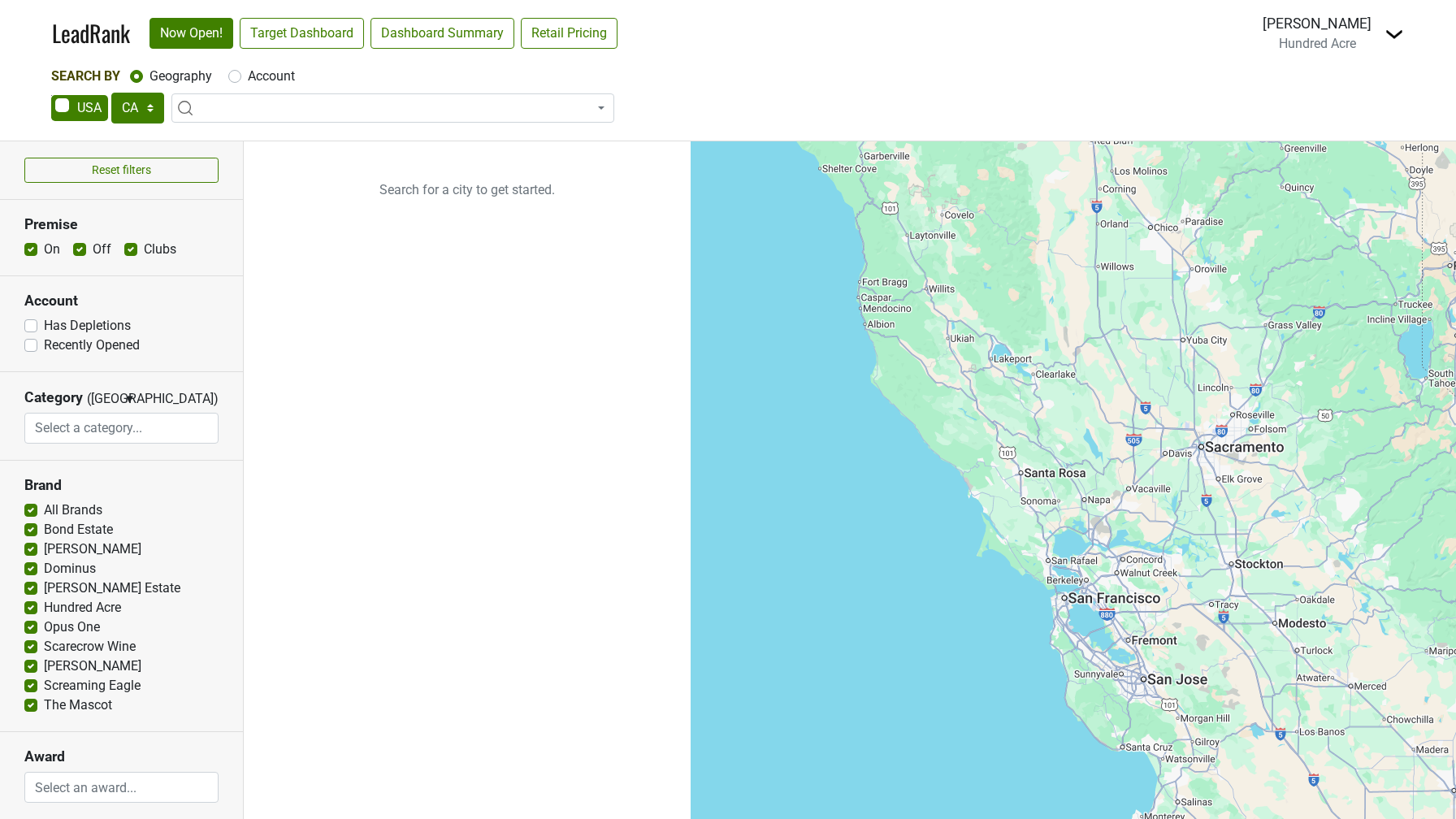
select select "CA"
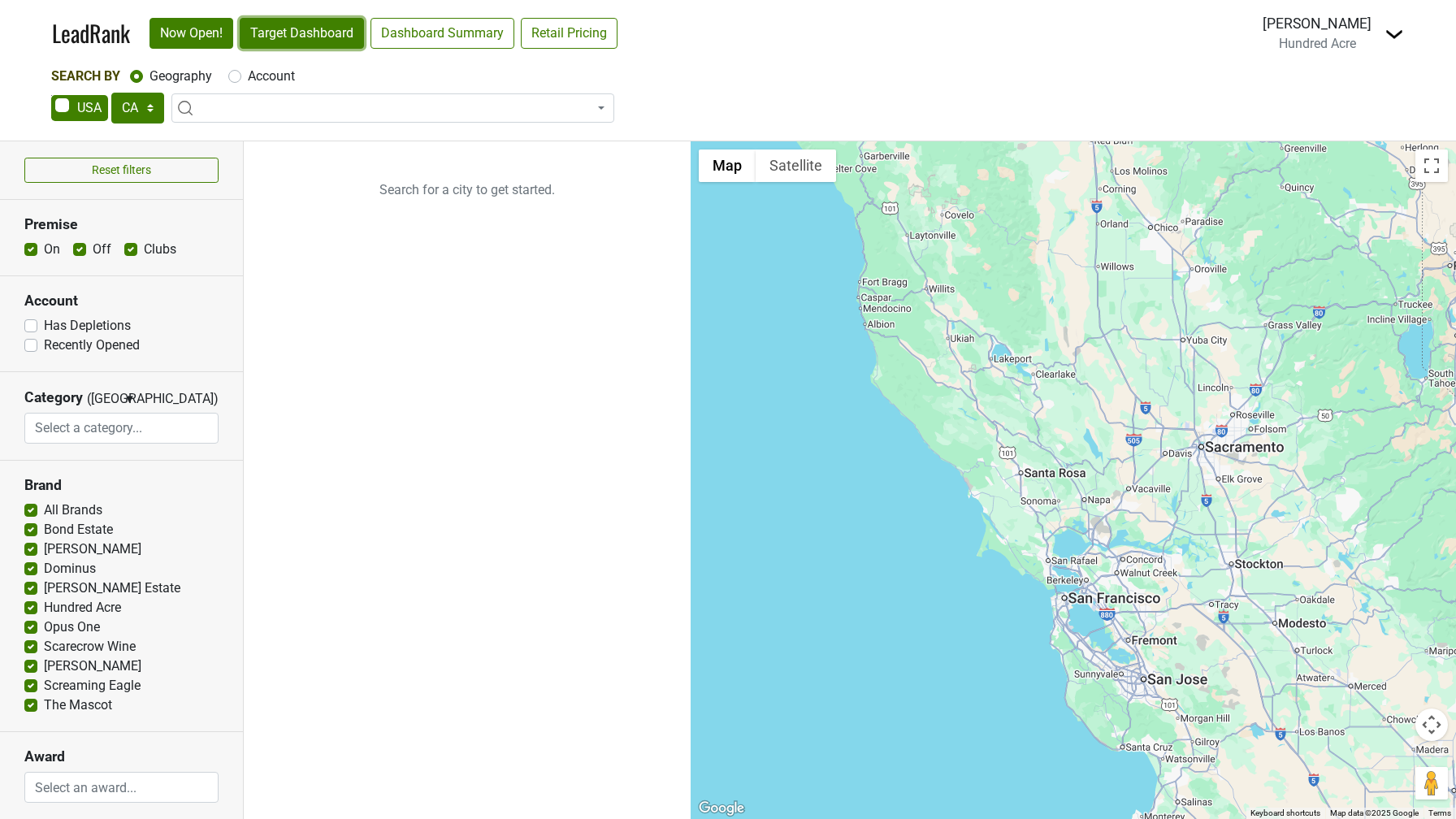
click at [294, 25] on link "Target Dashboard" at bounding box center [302, 33] width 125 height 31
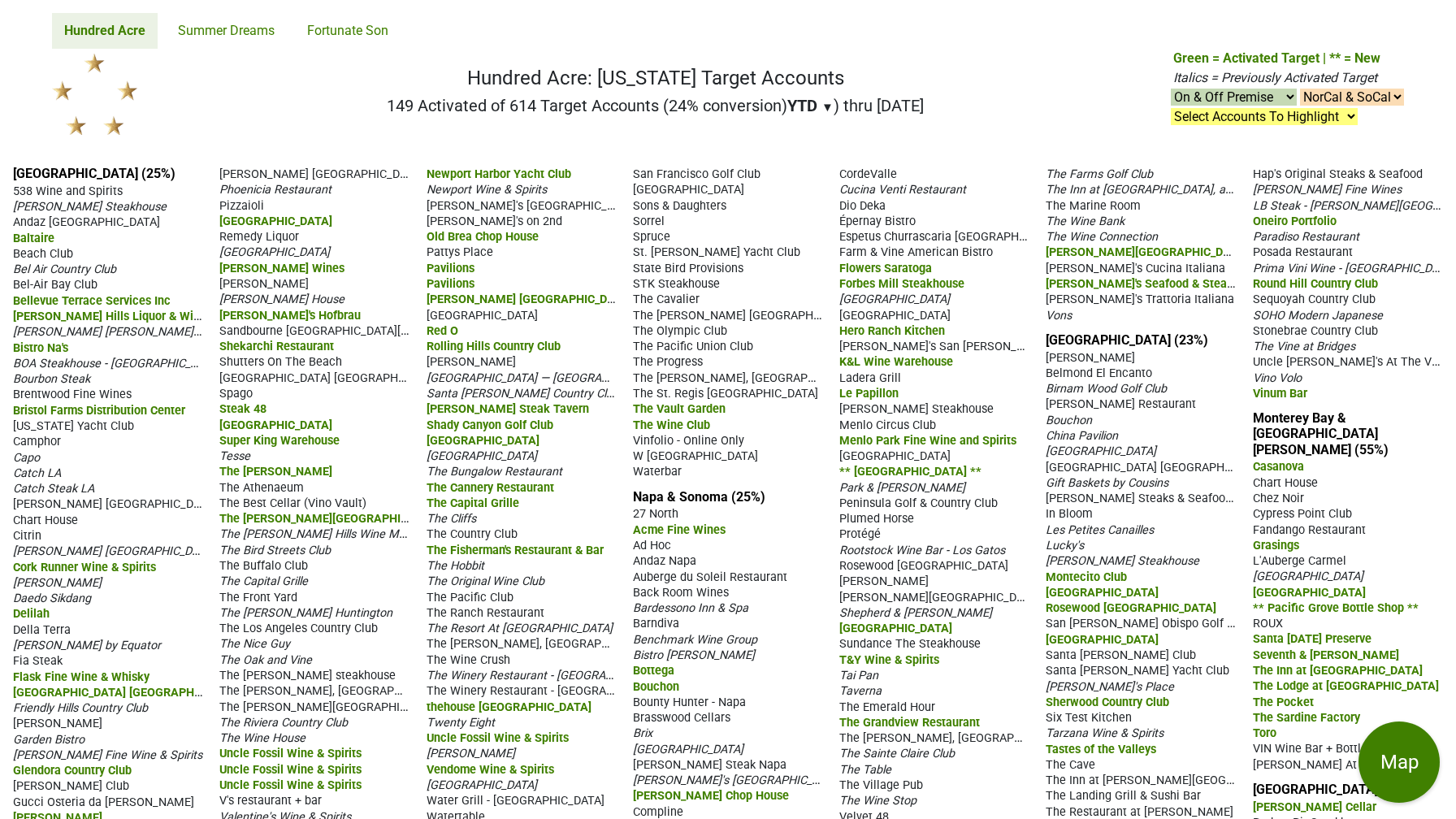
click at [276, 168] on span "[PERSON_NAME] [GEOGRAPHIC_DATA]" at bounding box center [322, 173] width 204 height 16
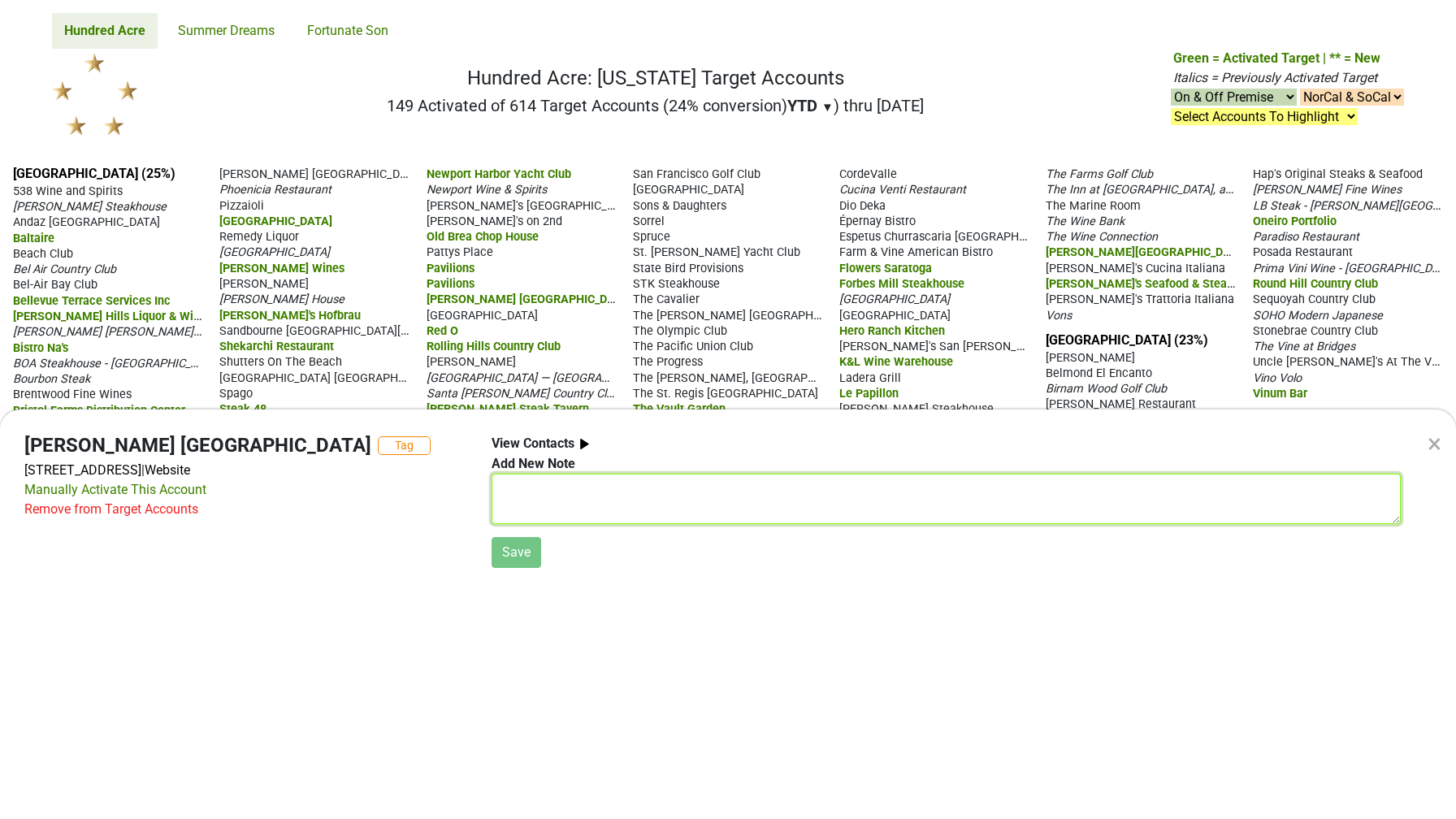
click at [522, 482] on textarea at bounding box center [946, 499] width 909 height 51
type textarea "Test"
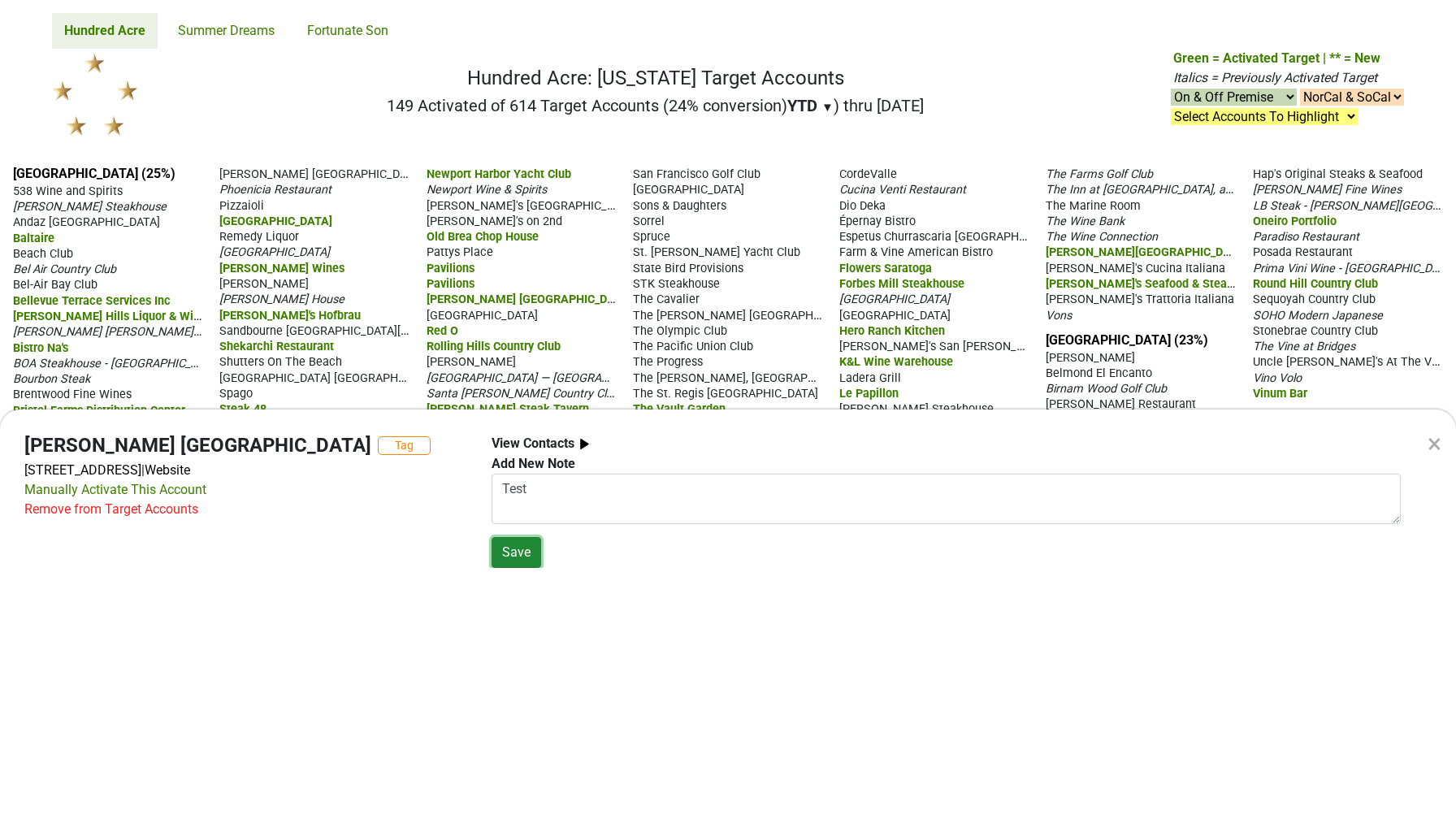
click at [511, 556] on button "Save" at bounding box center [517, 553] width 49 height 31
click at [397, 557] on div "[PERSON_NAME] [GEOGRAPHIC_DATA] Tag [STREET_ADDRESS] | Website Manually Activat…" at bounding box center [245, 530] width 467 height 193
click at [1433, 442] on div "×" at bounding box center [1434, 443] width 14 height 39
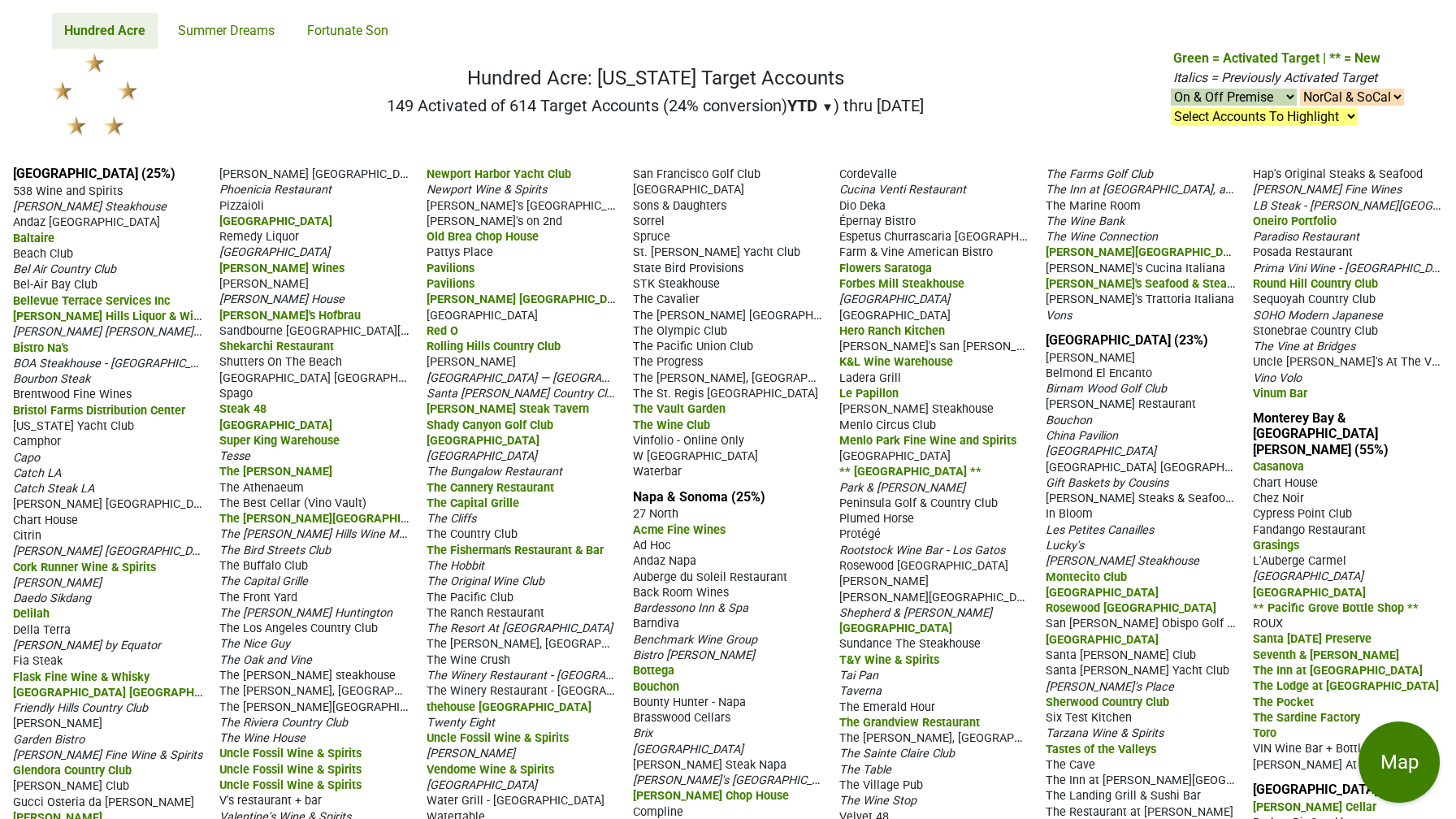
click at [309, 170] on span "Pendry West Hollywood" at bounding box center [322, 173] width 204 height 16
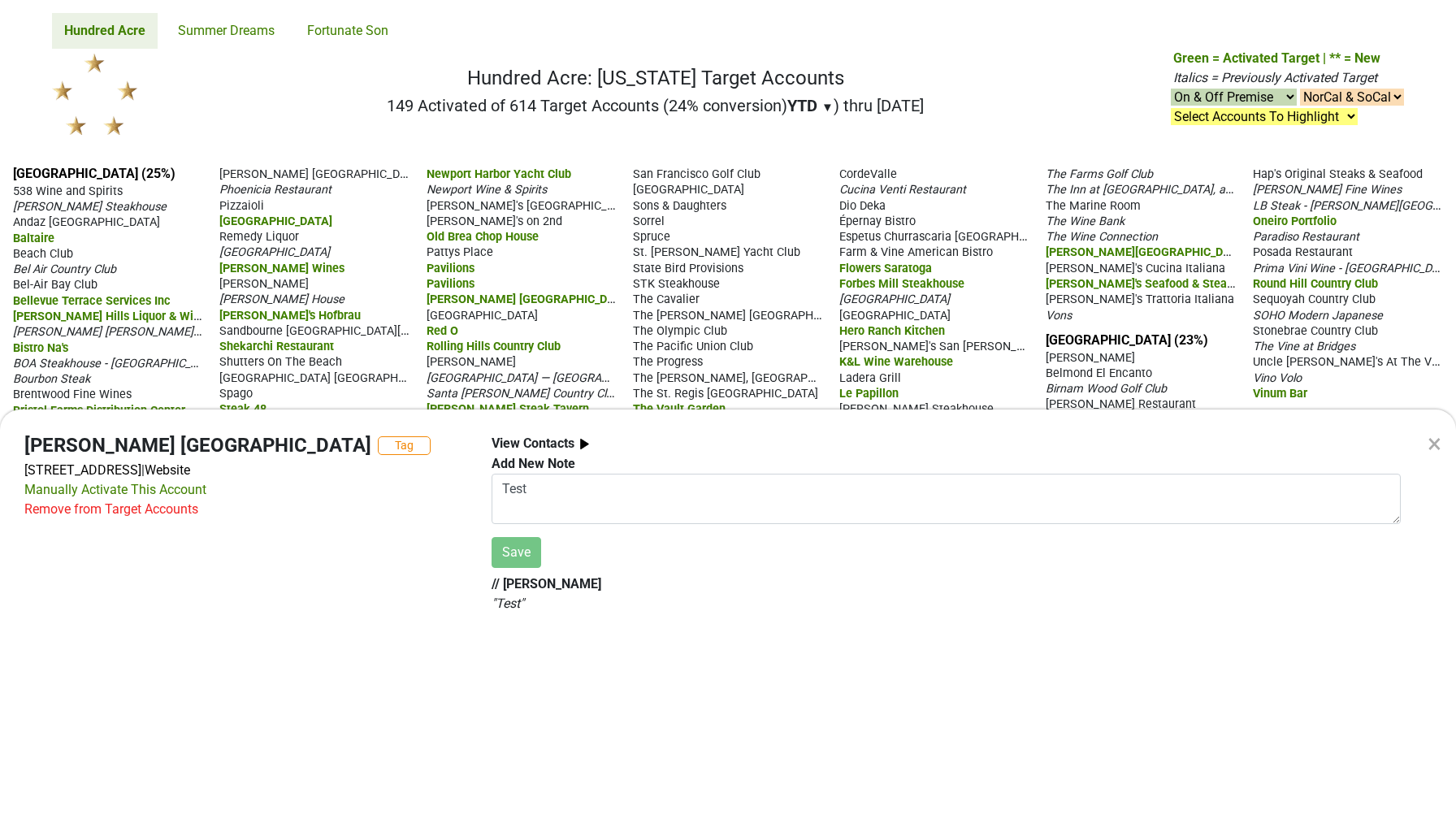
click at [516, 610] on em "" Test "" at bounding box center [508, 604] width 33 height 16
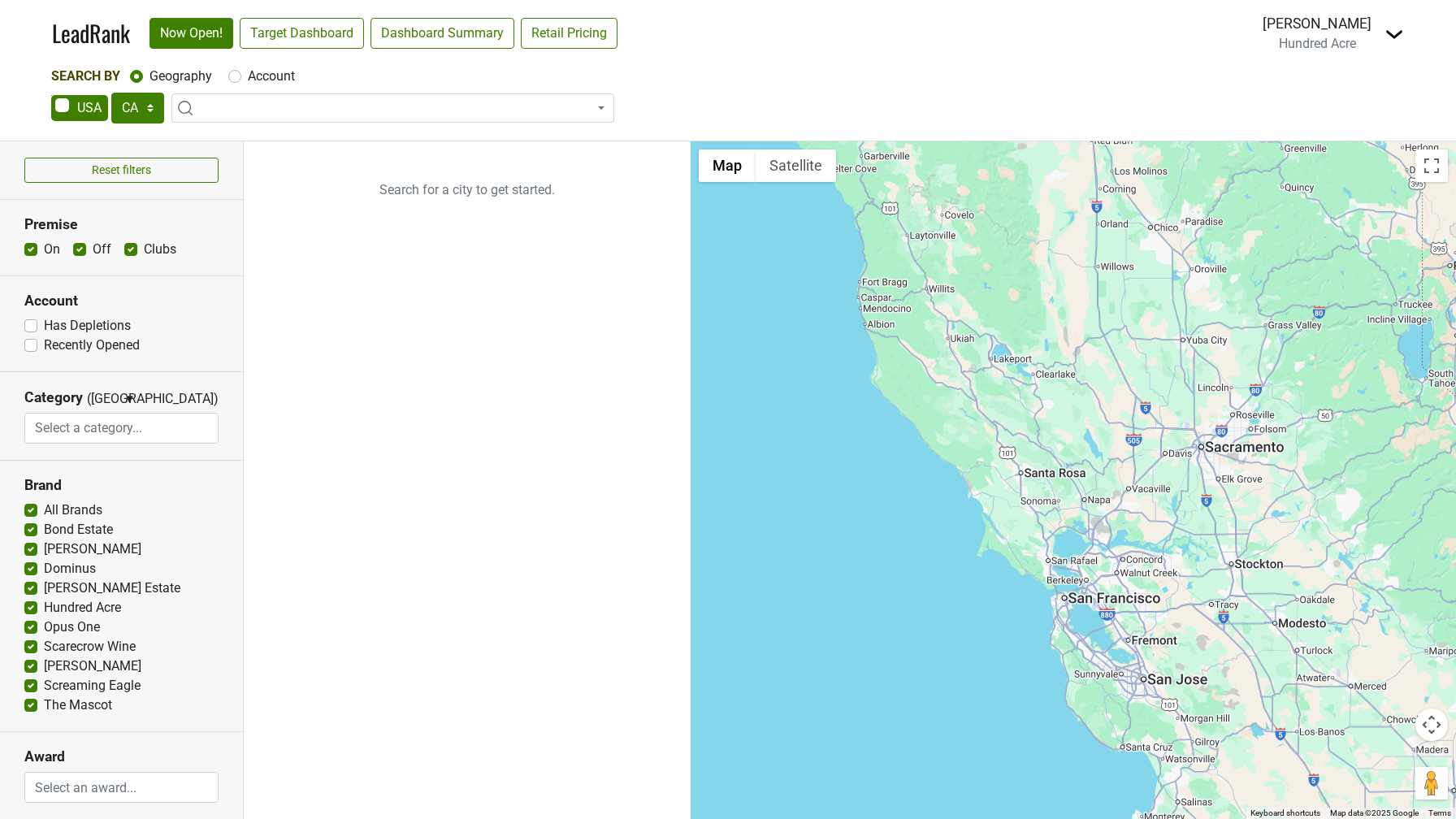
select select "CA"
select select
click at [220, 112] on span at bounding box center [392, 108] width 442 height 30
click at [247, 75] on label "Account" at bounding box center [271, 76] width 48 height 20
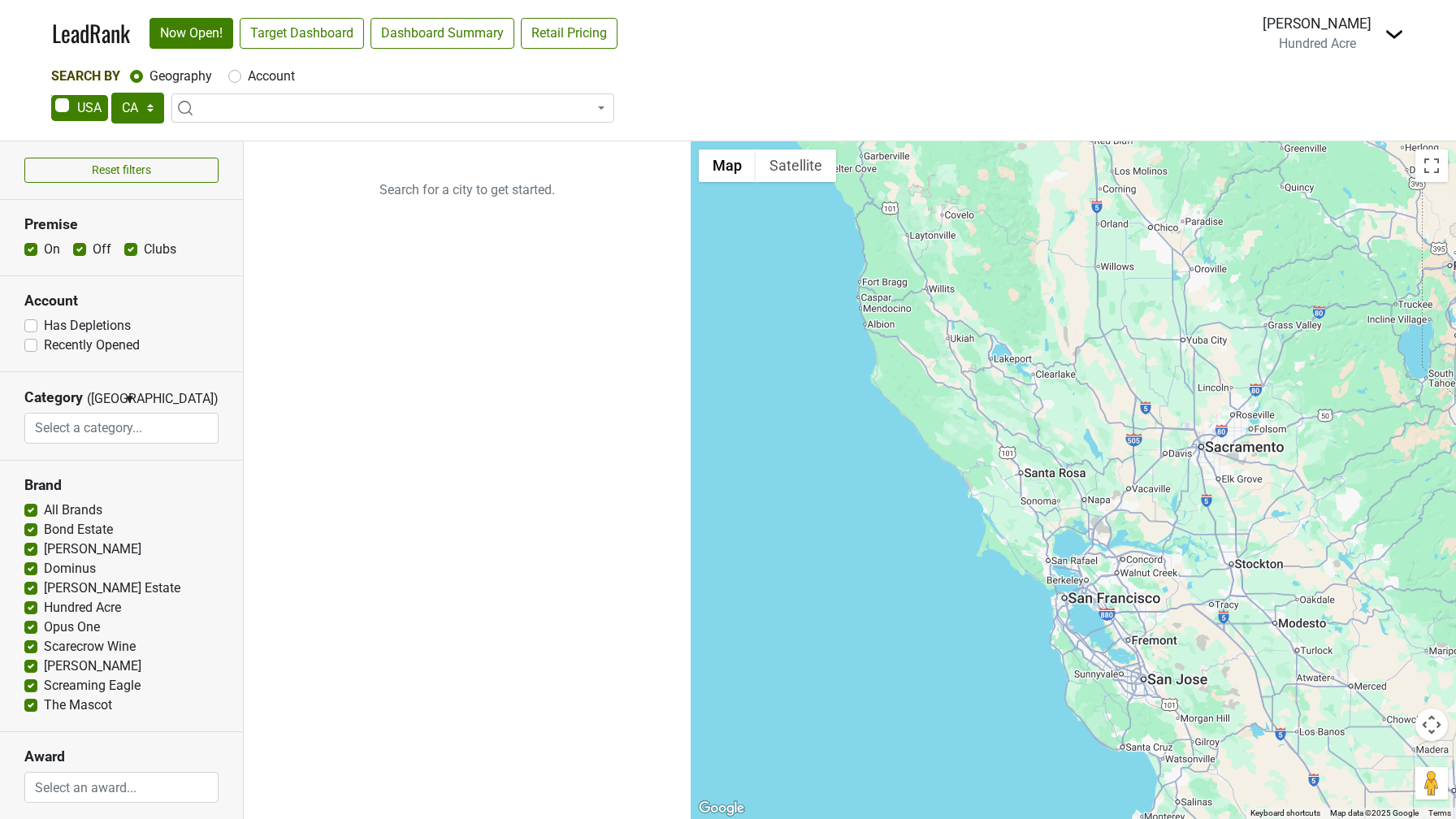
click at [232, 75] on input "Account" at bounding box center [235, 74] width 13 height 16
radio input "true"
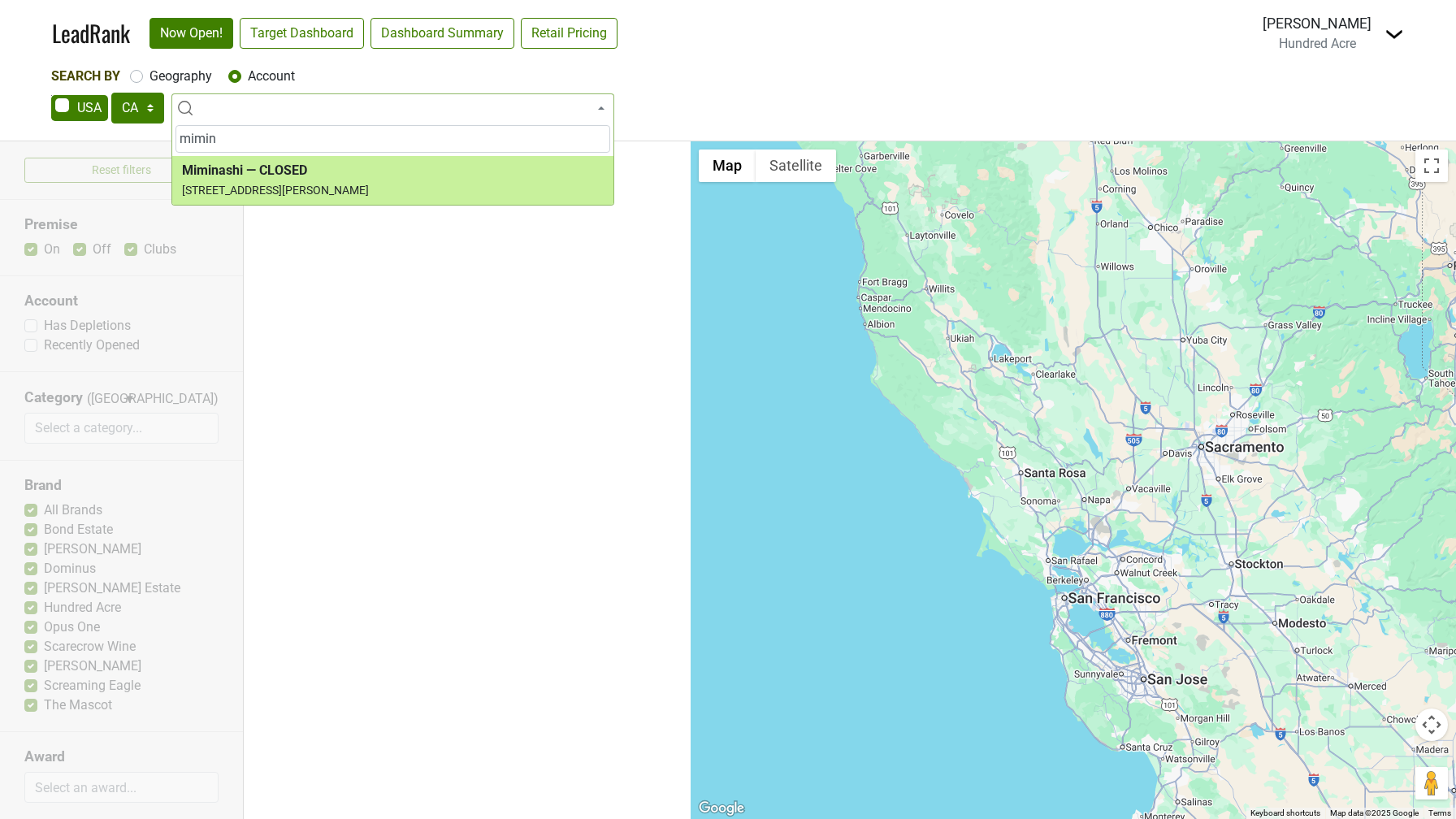
type input "mimin"
select select "74259"
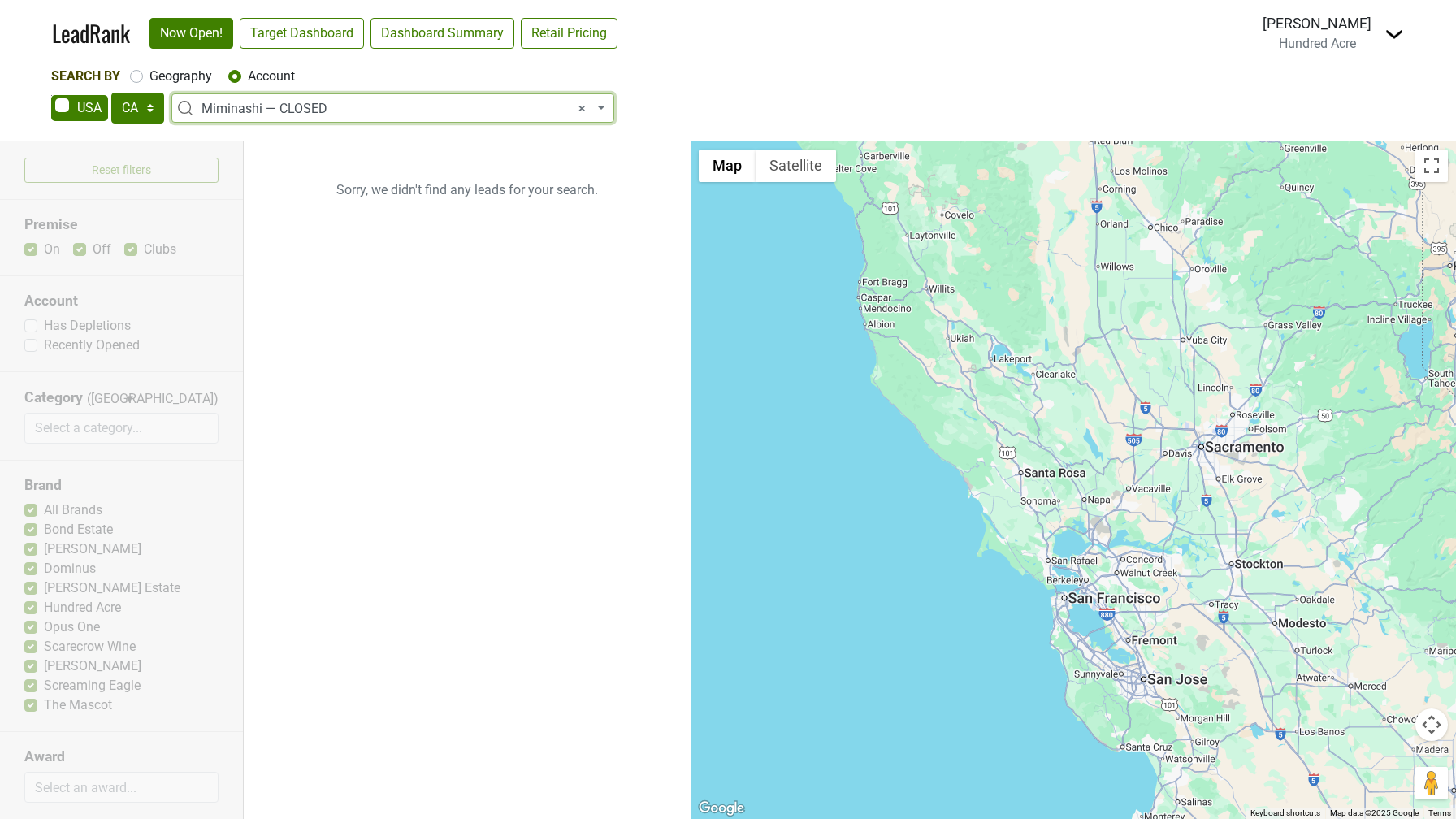
click at [1396, 37] on img at bounding box center [1395, 35] width 20 height 20
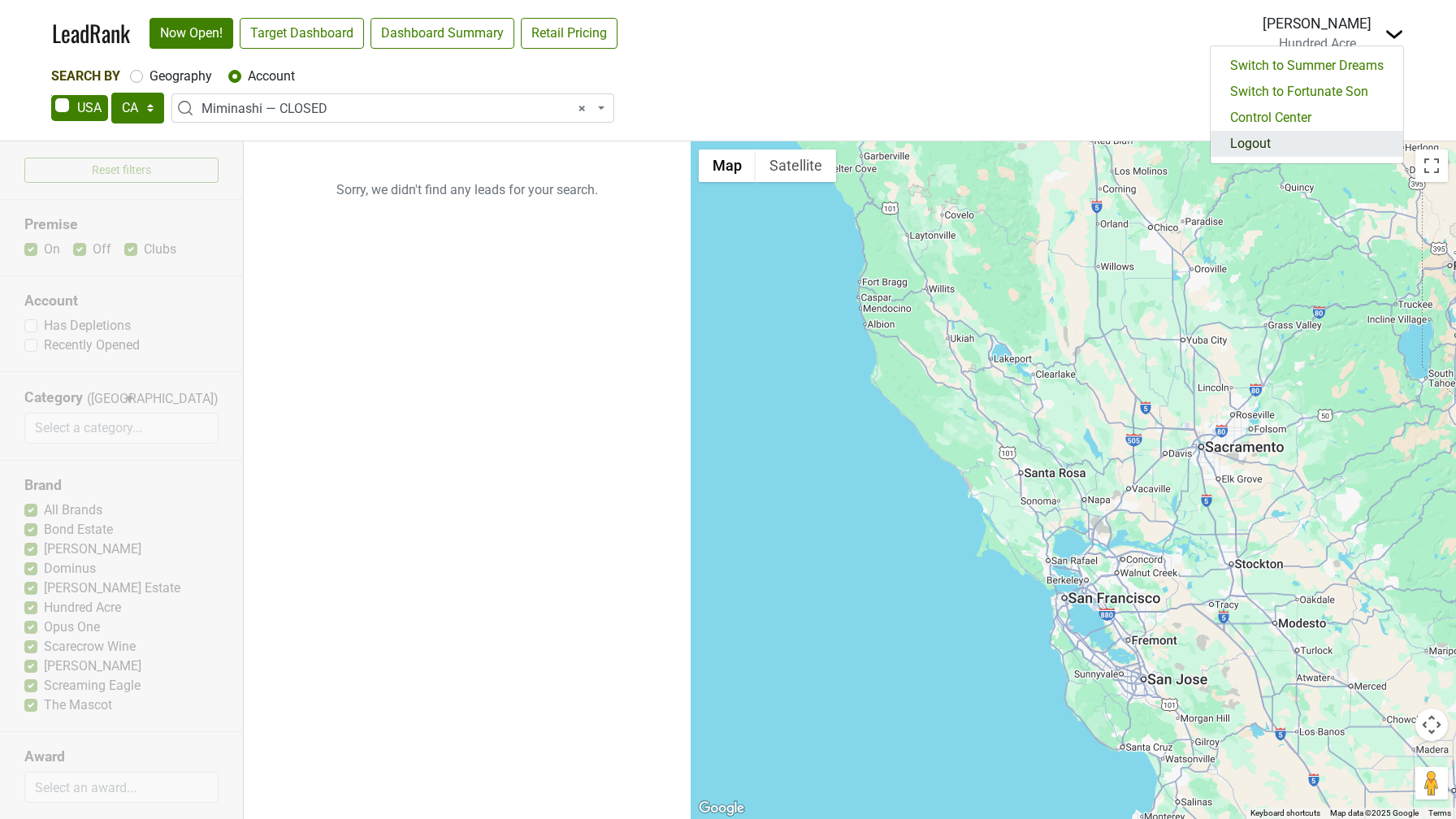
click at [1311, 138] on link "Logout" at bounding box center [1307, 144] width 193 height 26
